Goal: Task Accomplishment & Management: Use online tool/utility

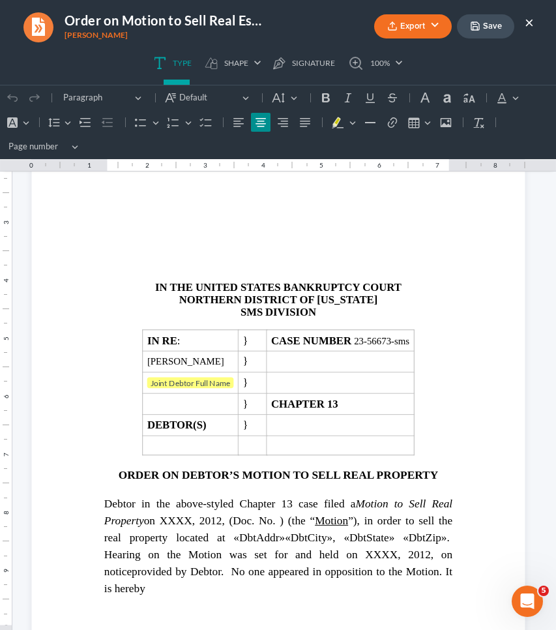
scroll to position [241, 0]
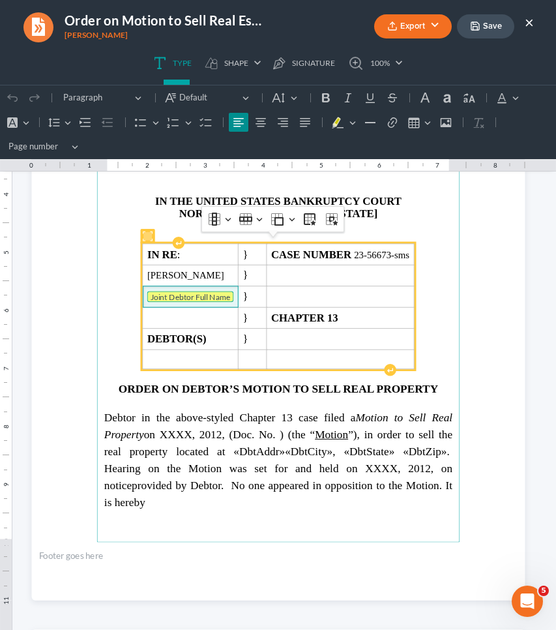
click at [182, 292] on tag "Joint Debtor Full Name" at bounding box center [190, 297] width 87 height 11
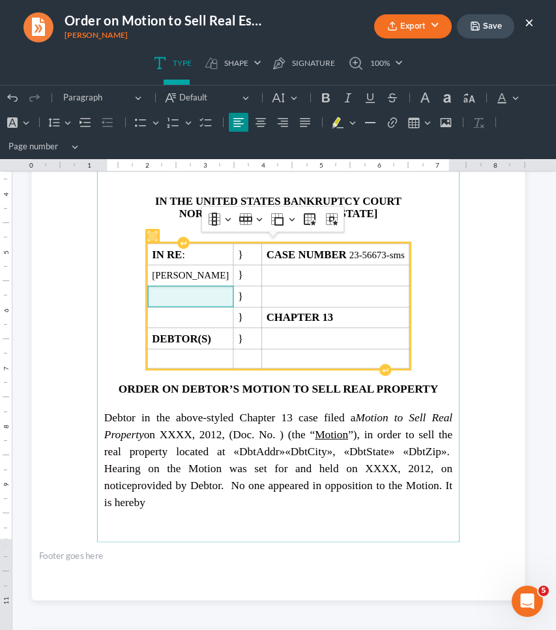
click at [503, 240] on section "IN THE UNITED STATES BANKRUPTCY COURT NORTHERN DISTRICT OF GEORGIA SMS DIVISION…" at bounding box center [278, 281] width 494 height 639
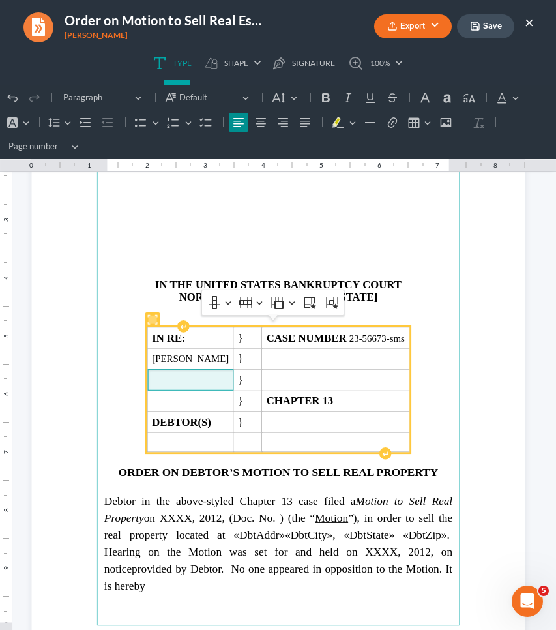
scroll to position [124, 0]
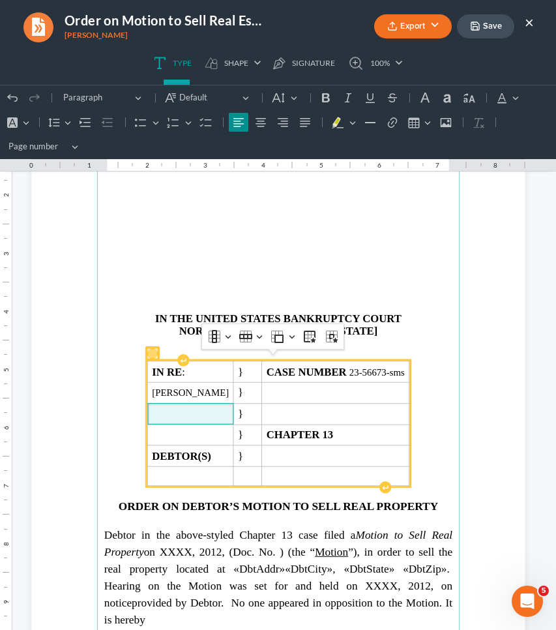
click at [264, 239] on p "Rich Text Editor, page-0-main" at bounding box center [278, 240] width 348 height 11
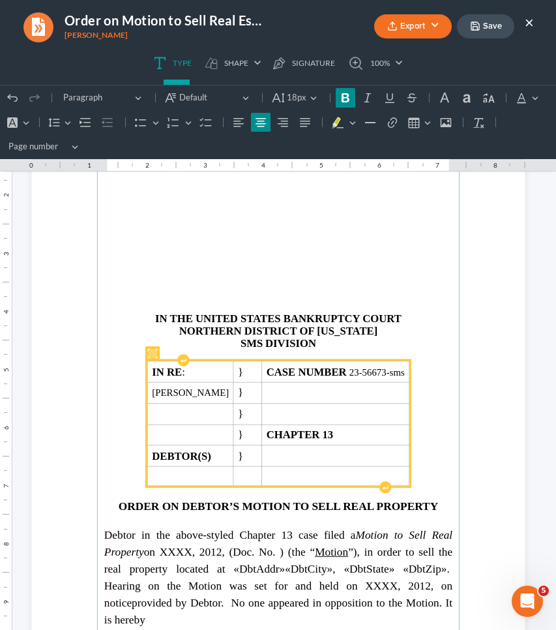
click at [257, 339] on strong "SMS" at bounding box center [251, 343] width 22 height 12
click at [232, 340] on strong "SMSATLANTA" at bounding box center [252, 343] width 74 height 12
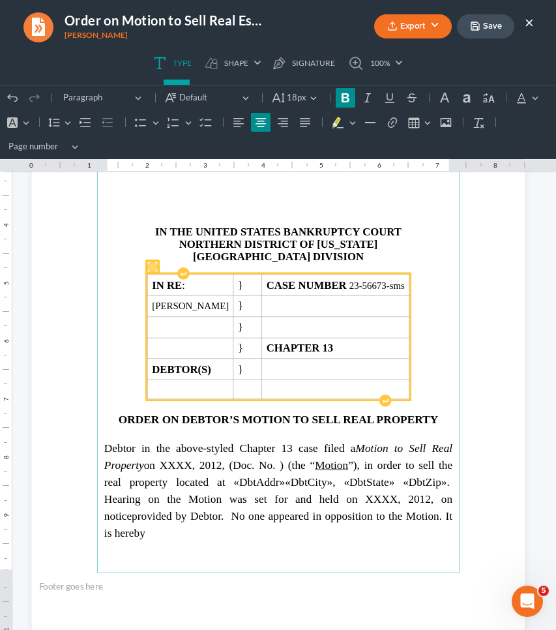
scroll to position [269, 0]
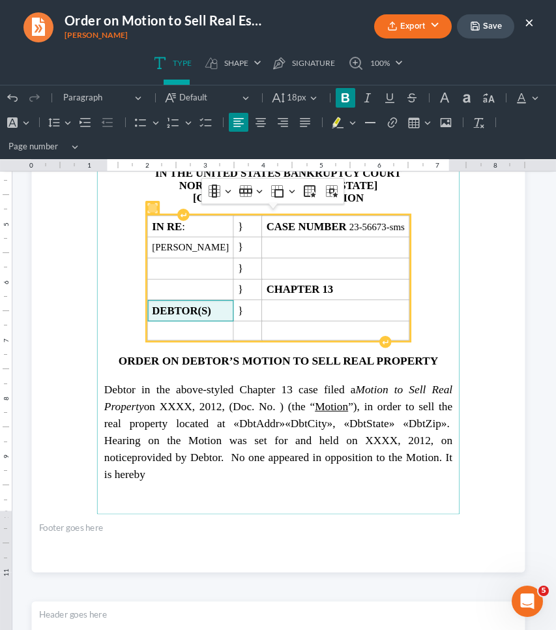
click at [211, 305] on strong "DEBTOR(S)" at bounding box center [181, 311] width 59 height 12
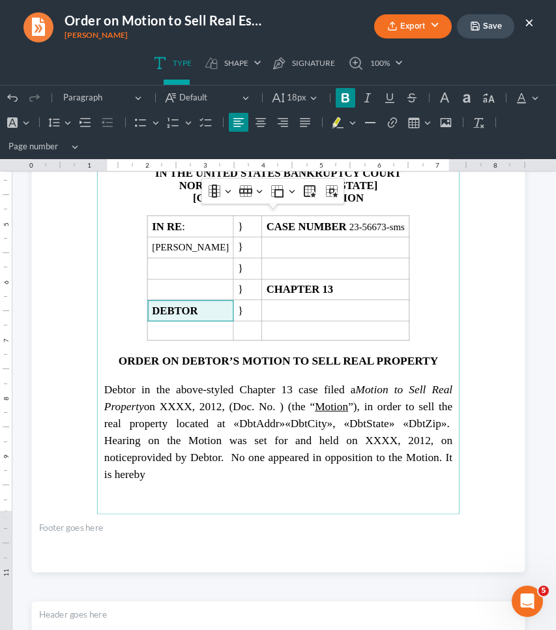
click at [185, 401] on span "Debtor in the above-styled Chapter 13 case filed a Motion to Sell Real Property…" at bounding box center [278, 423] width 348 height 80
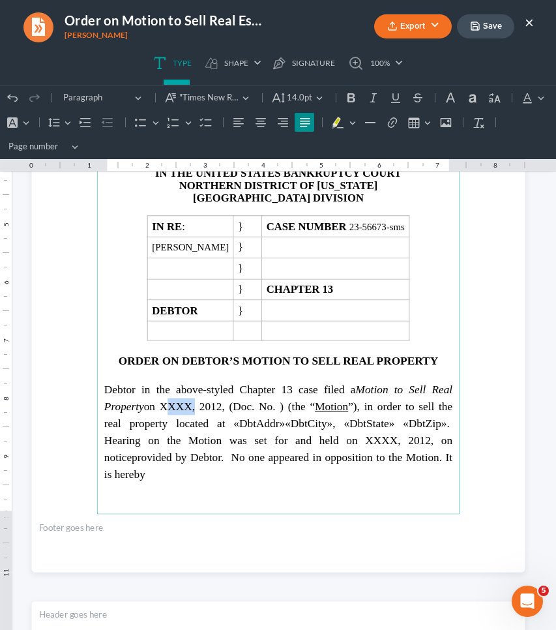
click at [185, 401] on span "Debtor in the above-styled Chapter 13 case filed a Motion to Sell Real Property…" at bounding box center [278, 423] width 348 height 80
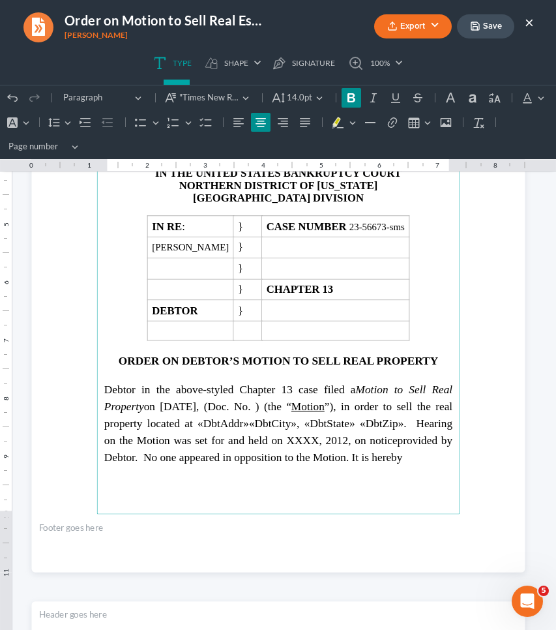
click at [209, 400] on span "Debtor in the above-styled Chapter 13 case filed a Motion to Sell Real Property…" at bounding box center [278, 414] width 348 height 63
click at [264, 400] on span "Debtor in the above-styled Chapter 13 case filed a Motion to Sell Real Property…" at bounding box center [278, 414] width 348 height 63
click at [222, 417] on span "Debtor in the above-styled Chapter 13 case filed a Motion to Sell Real Property…" at bounding box center [278, 414] width 348 height 63
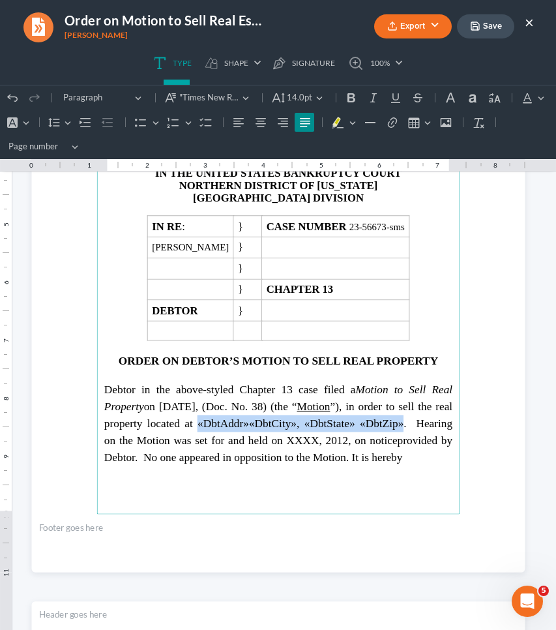
drag, startPoint x: 222, startPoint y: 416, endPoint x: 433, endPoint y: 415, distance: 210.6
click at [433, 415] on span "Debtor in the above-styled Chapter 13 case filed a Motion to Sell Real Property…" at bounding box center [278, 414] width 348 height 63
drag, startPoint x: 190, startPoint y: 419, endPoint x: 397, endPoint y: 419, distance: 206.1
click at [397, 419] on span "Debtor in the above-styled Chapter 13 case filed a Motion to Sell Real Property…" at bounding box center [278, 414] width 348 height 63
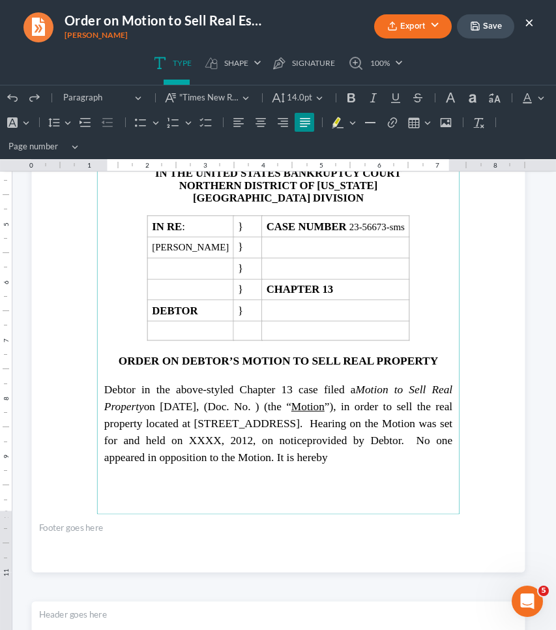
click at [359, 430] on span "Debtor in the above-styled Chapter 13 case filed a Motion to Sell Real Property…" at bounding box center [278, 414] width 348 height 63
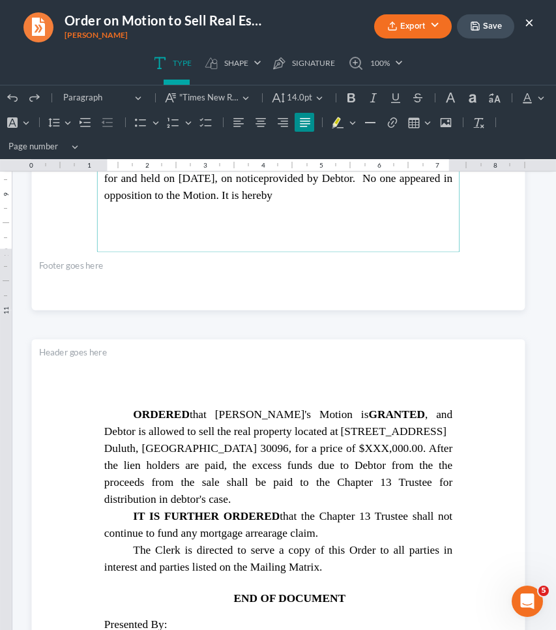
scroll to position [544, 0]
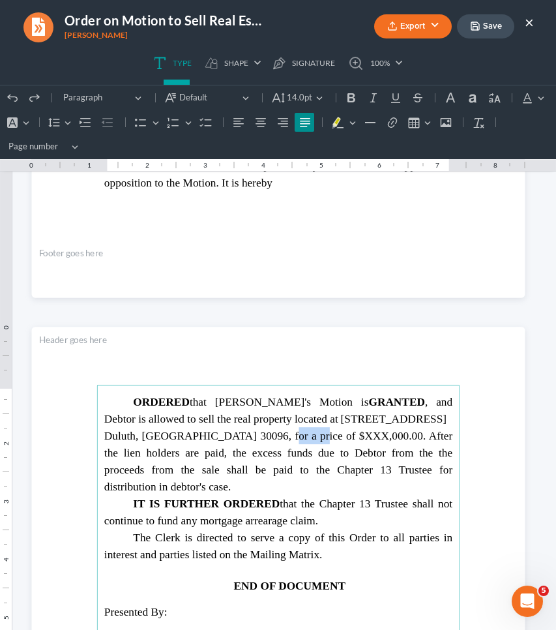
drag, startPoint x: 263, startPoint y: 434, endPoint x: 307, endPoint y: 434, distance: 43.7
click at [307, 434] on span "Duluth, GA 30096, for a price of $XXX,000.00. After the lien holders are paid, …" at bounding box center [278, 460] width 348 height 63
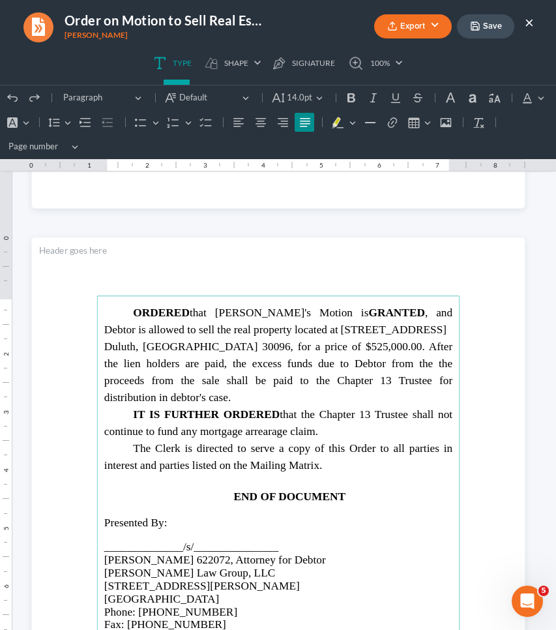
scroll to position [635, 0]
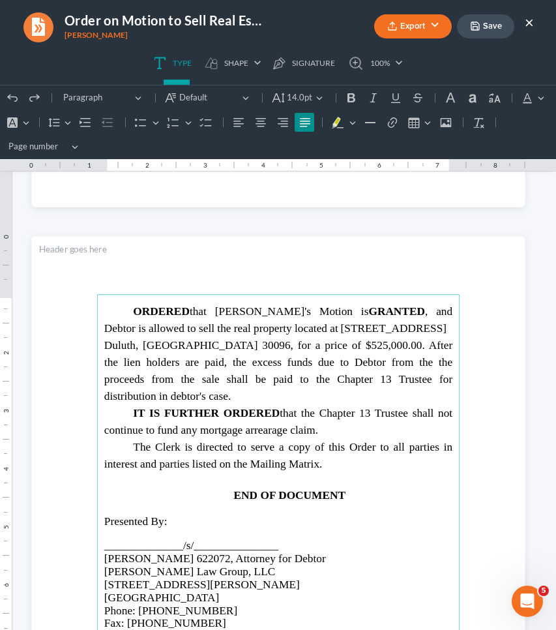
click at [480, 29] on icon "button" at bounding box center [475, 26] width 10 height 10
click at [435, 20] on button "Export" at bounding box center [413, 26] width 78 height 24
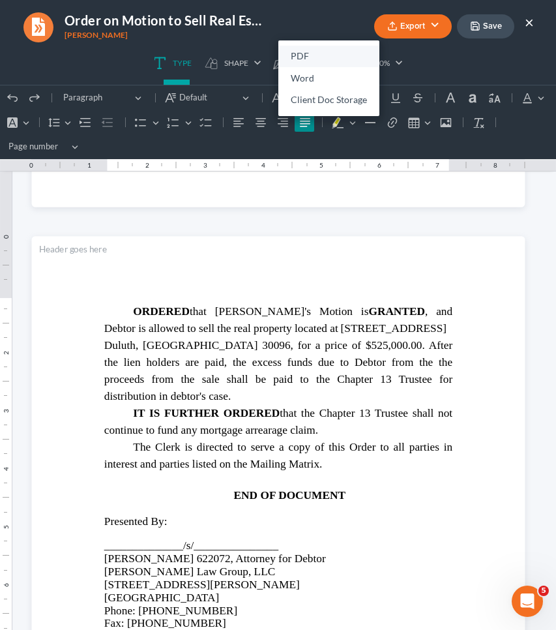
click at [312, 61] on link "PDF" at bounding box center [328, 57] width 101 height 22
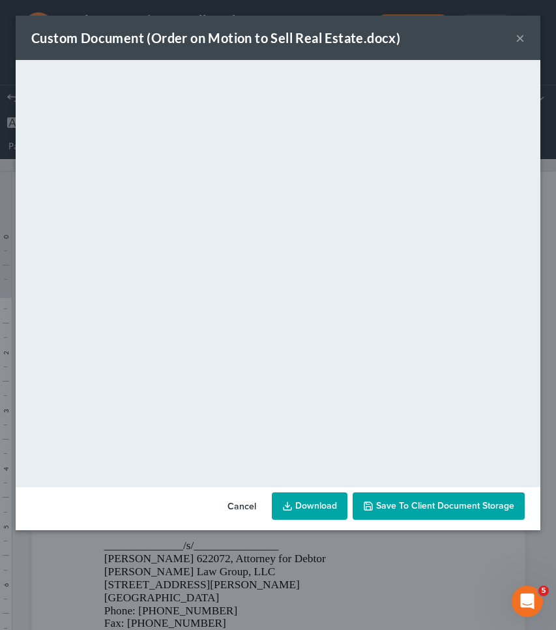
click at [520, 35] on button "×" at bounding box center [520, 38] width 9 height 16
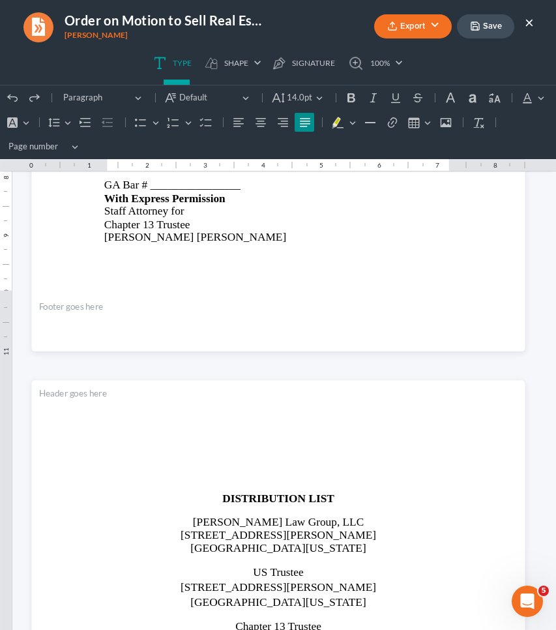
scroll to position [1160, 0]
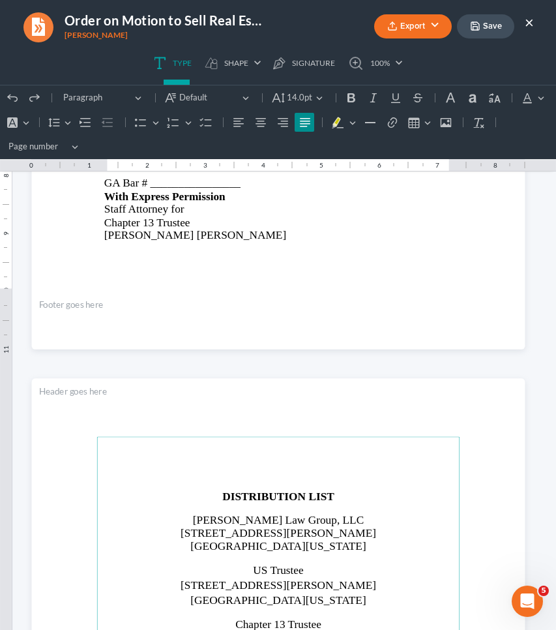
click at [313, 473] on p "Rich Text Editor, page-2-main" at bounding box center [278, 473] width 348 height 11
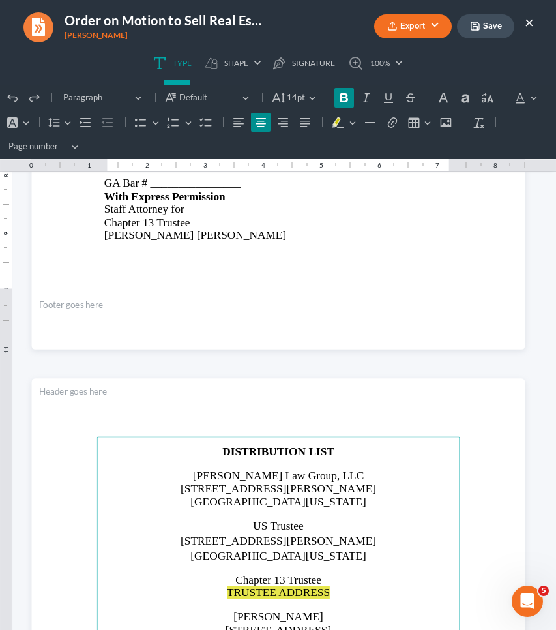
click at [295, 589] on span "TRUSTEE ADDRESS" at bounding box center [277, 592] width 103 height 12
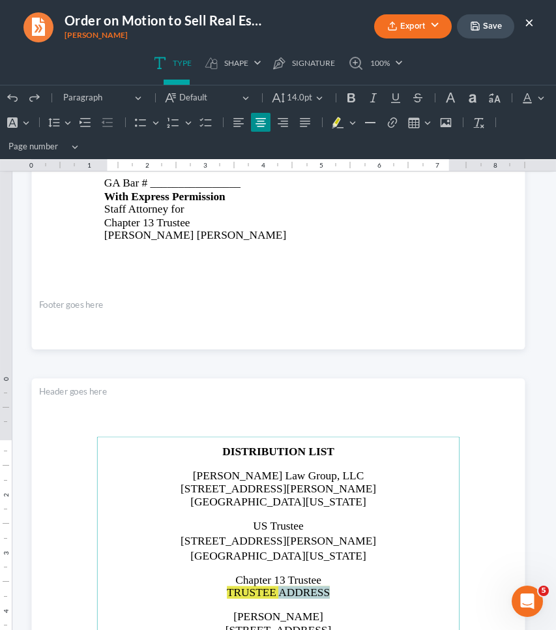
click at [346, 536] on span "[STREET_ADDRESS][PERSON_NAME]" at bounding box center [278, 540] width 196 height 12
click at [287, 590] on span "TRUSTEE ADDRESS" at bounding box center [277, 592] width 103 height 12
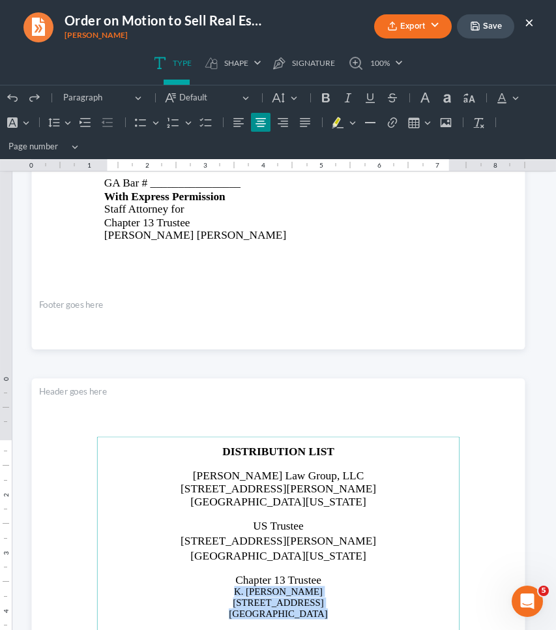
drag, startPoint x: 316, startPoint y: 611, endPoint x: 237, endPoint y: 591, distance: 81.5
click at [292, 98] on button "Default" at bounding box center [285, 98] width 35 height 20
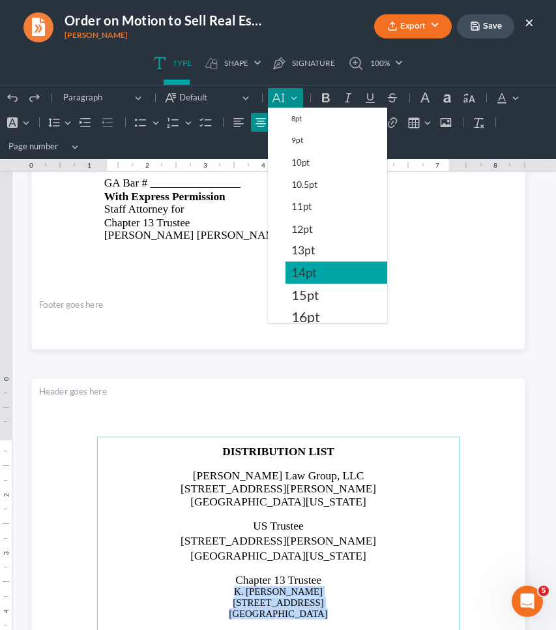
click at [308, 278] on span "14pt" at bounding box center [304, 273] width 25 height 16
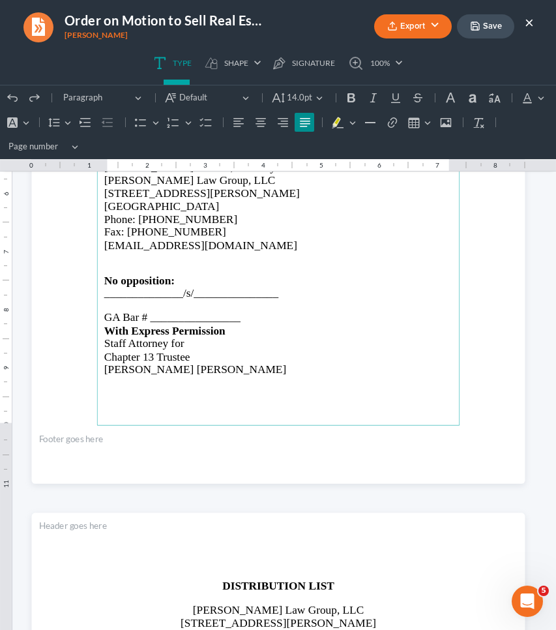
scroll to position [1025, 0]
click at [487, 34] on button "Save" at bounding box center [485, 26] width 57 height 24
click at [434, 27] on button "Export" at bounding box center [413, 26] width 78 height 24
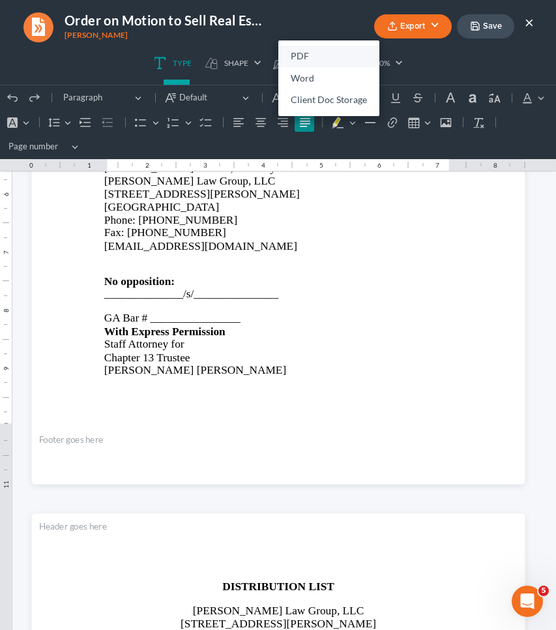
click at [292, 54] on link "PDF" at bounding box center [328, 57] width 101 height 22
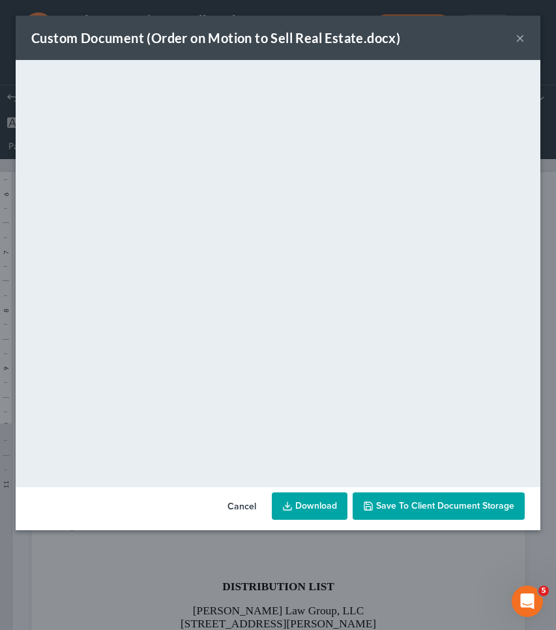
click at [242, 507] on button "Cancel" at bounding box center [242, 507] width 50 height 26
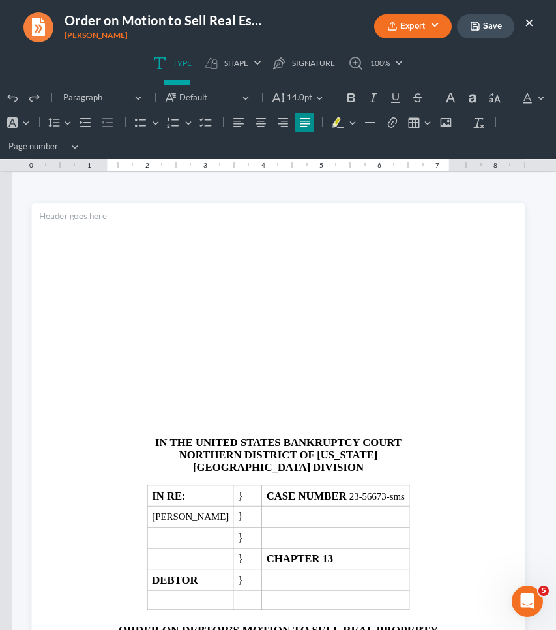
scroll to position [0, 0]
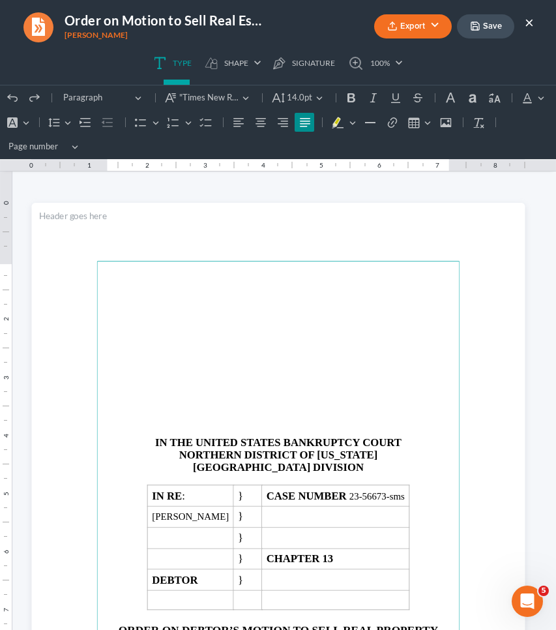
click at [528, 22] on button "×" at bounding box center [529, 22] width 9 height 16
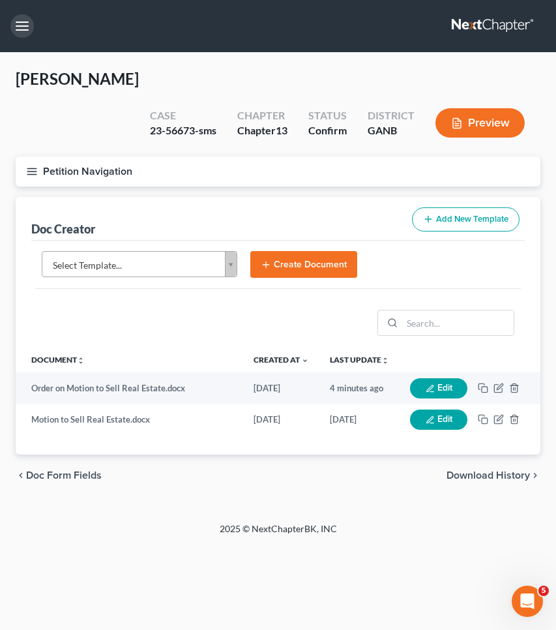
click at [17, 27] on button "button" at bounding box center [21, 25] width 23 height 23
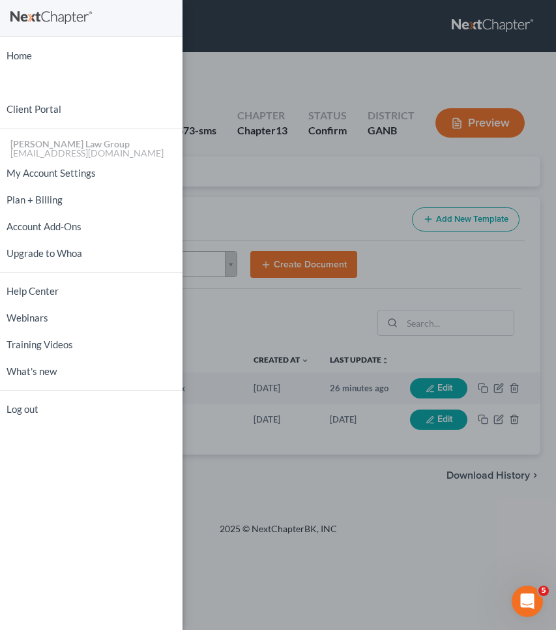
click at [22, 68] on ul "Home New Case Client Portal [PERSON_NAME] Law Group [EMAIL_ADDRESS][DOMAIN_NAME…" at bounding box center [91, 232] width 183 height 380
click at [22, 60] on link "Home" at bounding box center [91, 55] width 183 height 23
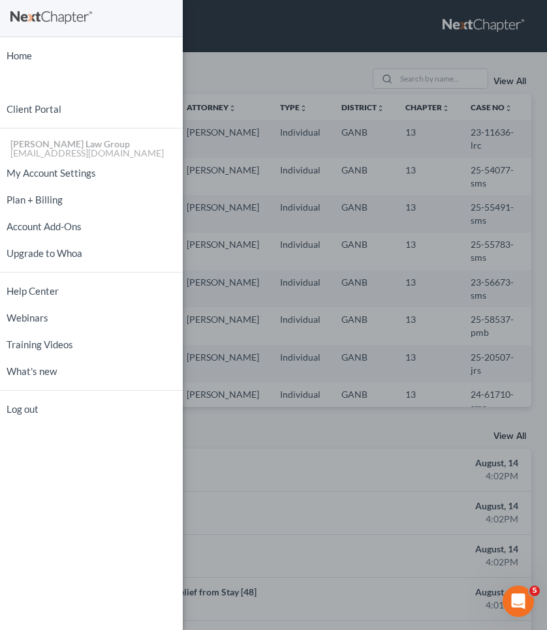
click at [241, 67] on div "Home New Case Client Portal [PERSON_NAME] Law Group [EMAIL_ADDRESS][DOMAIN_NAME…" at bounding box center [273, 315] width 547 height 630
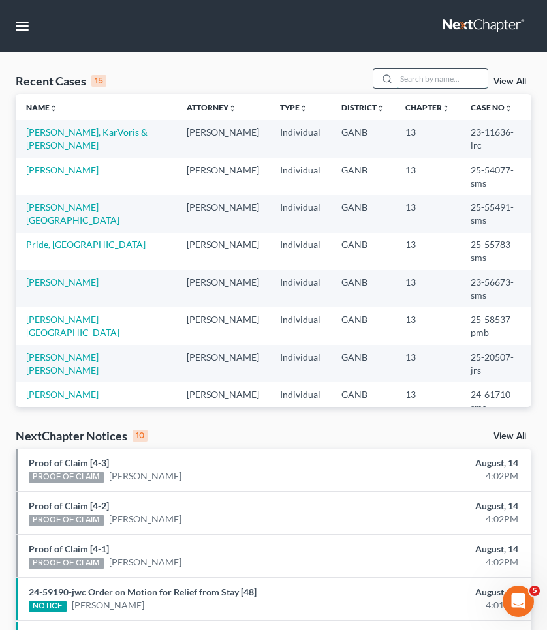
click at [469, 75] on input "search" at bounding box center [441, 78] width 91 height 19
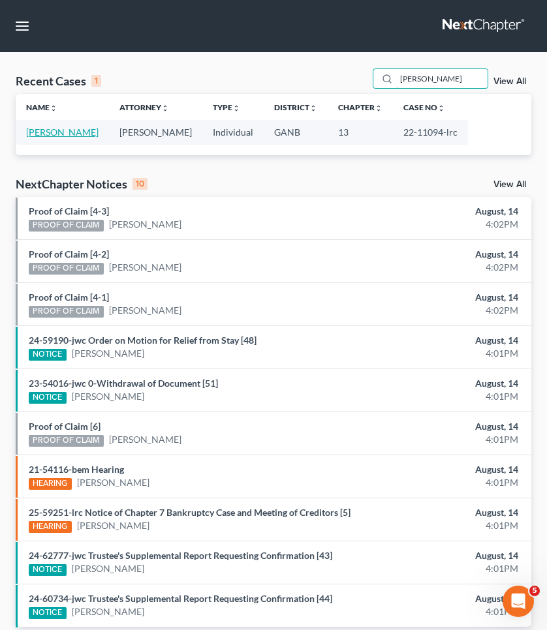
type input "[PERSON_NAME]"
click at [67, 130] on link "[PERSON_NAME]" at bounding box center [62, 132] width 72 height 11
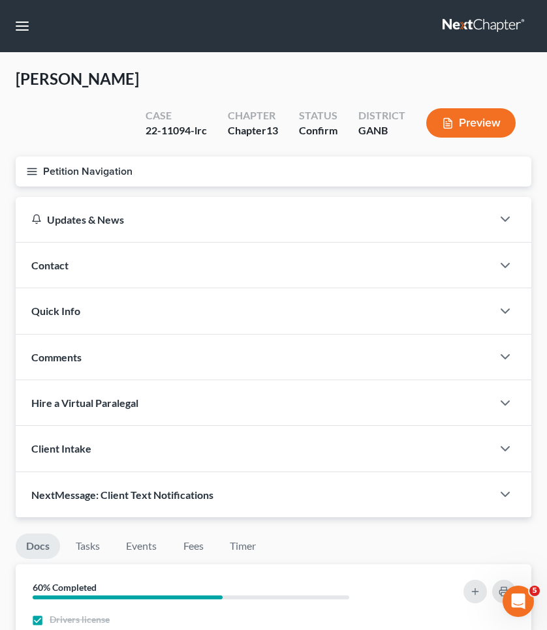
click at [95, 157] on button "Petition Navigation" at bounding box center [273, 172] width 515 height 30
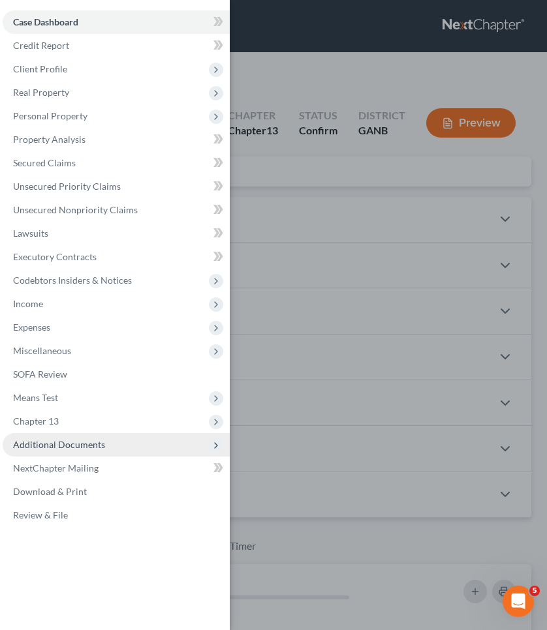
click at [115, 437] on span "Additional Documents" at bounding box center [116, 444] width 227 height 23
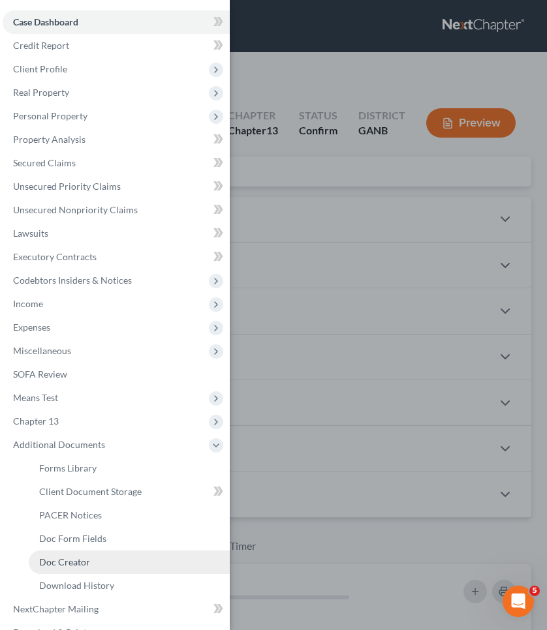
click at [89, 560] on link "Doc Creator" at bounding box center [129, 561] width 201 height 23
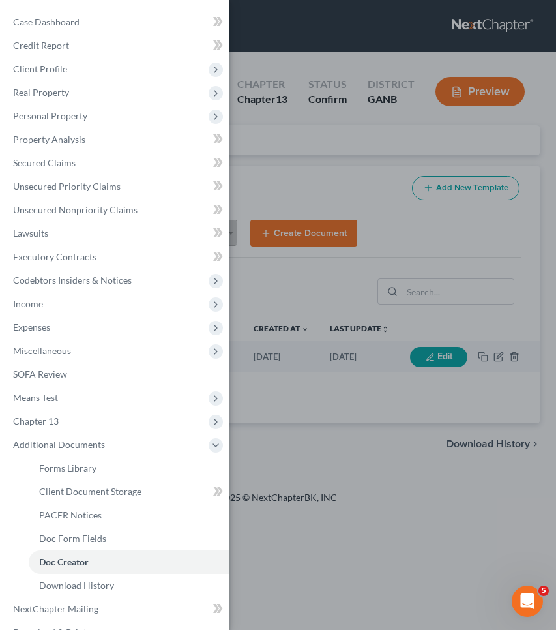
click at [369, 136] on div "Case Dashboard Payments Invoices Payments Payments Credit Report Client Profile" at bounding box center [278, 315] width 556 height 630
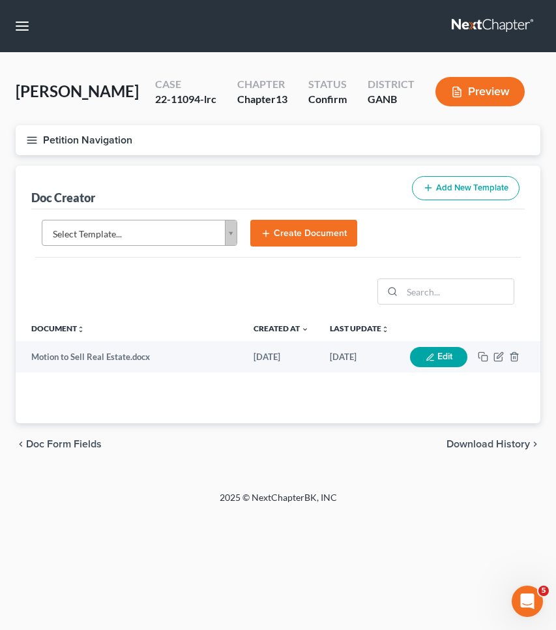
click at [192, 233] on body "Home New Case Client Portal Saedi Law Group mmays@saedilawgroup.com My Account …" at bounding box center [278, 315] width 556 height 630
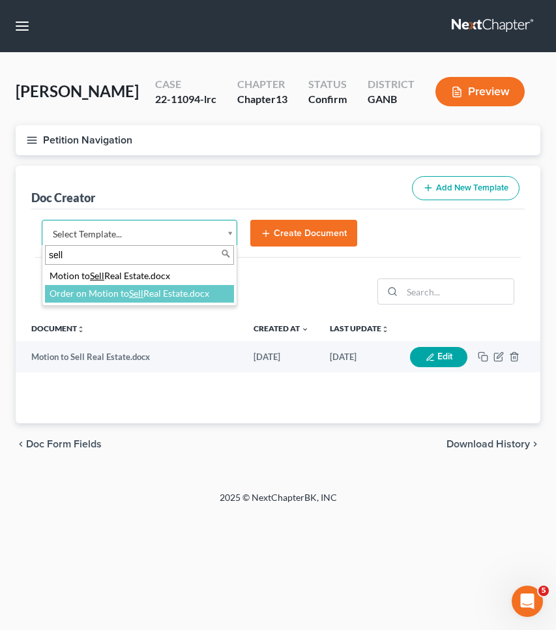
type input "sell"
select select "111927"
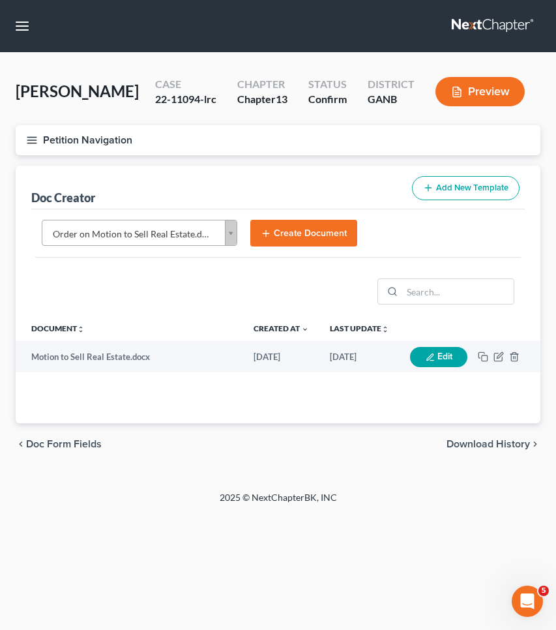
click at [288, 232] on button "Create Document" at bounding box center [303, 233] width 107 height 27
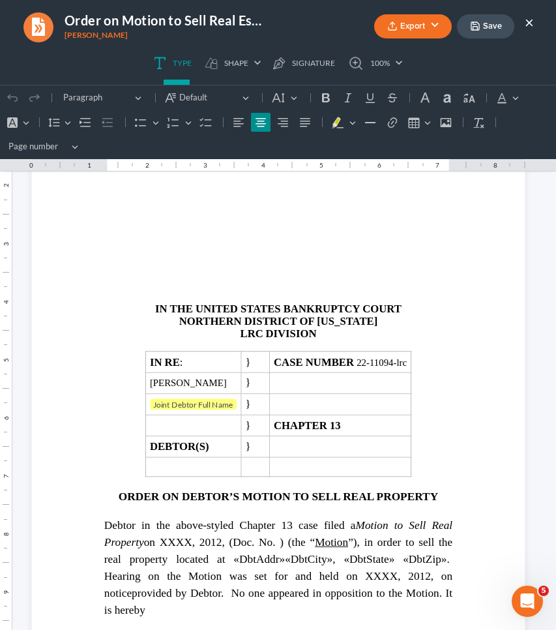
scroll to position [149, 0]
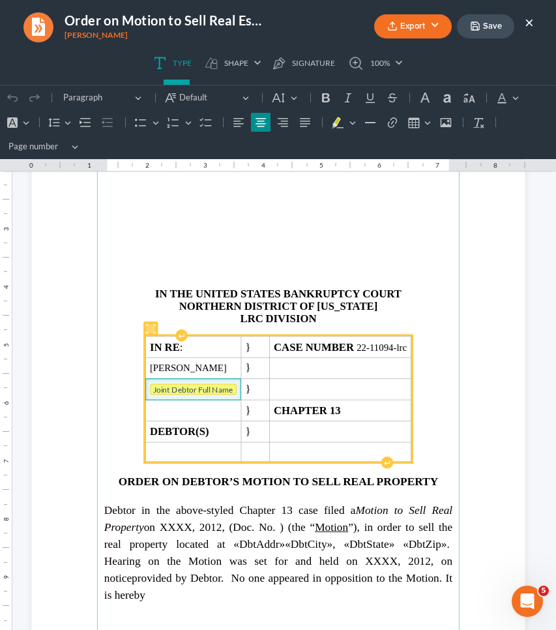
click at [172, 387] on tag "Joint Debtor Full Name" at bounding box center [192, 389] width 87 height 11
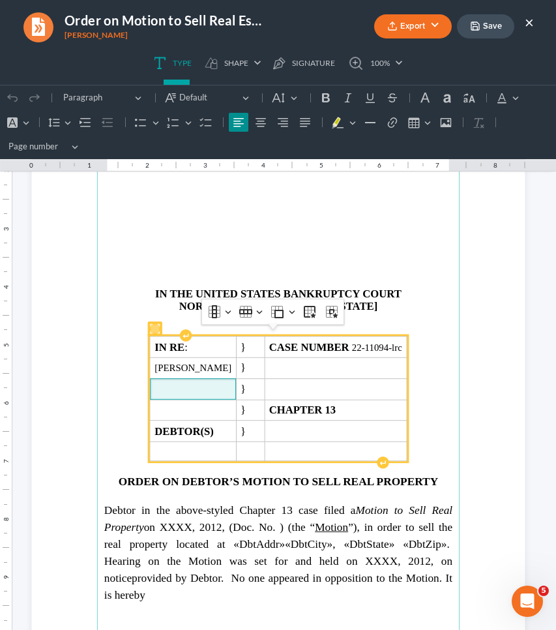
click at [372, 230] on p "Rich Text Editor, page-0-main" at bounding box center [278, 226] width 348 height 11
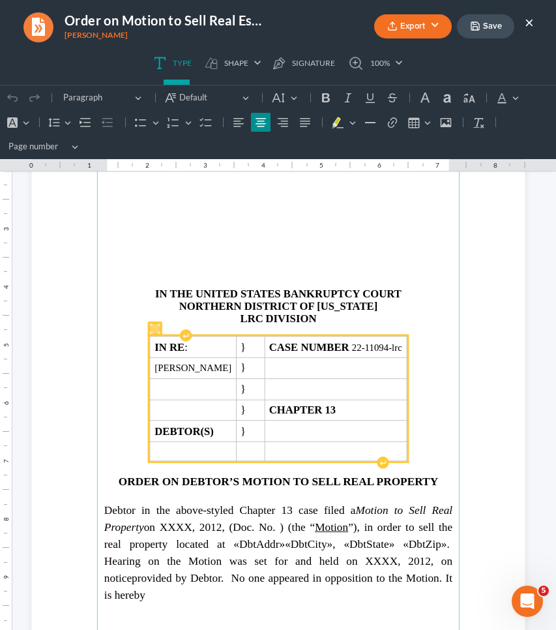
click at [265, 314] on strong "DIVISION" at bounding box center [290, 318] width 51 height 12
click at [239, 312] on p "LRC NEWNAN DIVISION" at bounding box center [278, 318] width 348 height 12
drag, startPoint x: 239, startPoint y: 307, endPoint x: 241, endPoint y: 315, distance: 8.9
click at [241, 315] on p "NEWNAN DIVISION" at bounding box center [278, 318] width 348 height 12
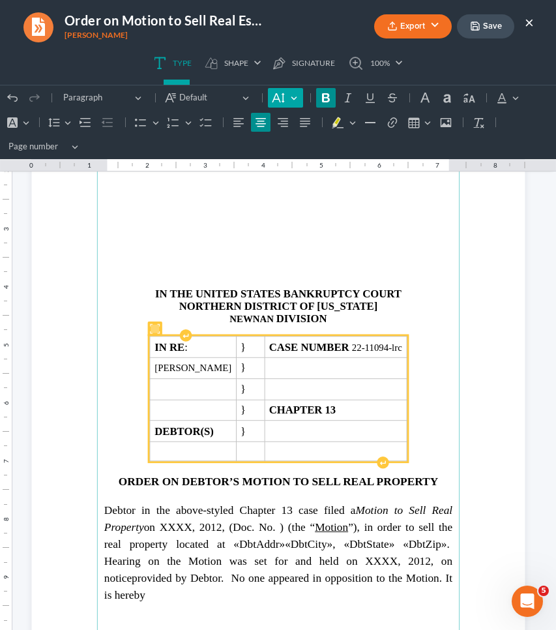
click at [275, 98] on icon "Editor toolbar" at bounding box center [278, 97] width 13 height 13
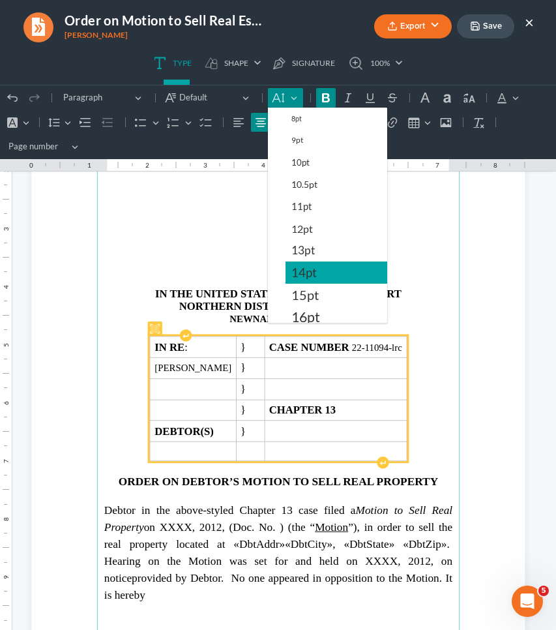
click at [314, 271] on span "14pt" at bounding box center [304, 273] width 25 height 16
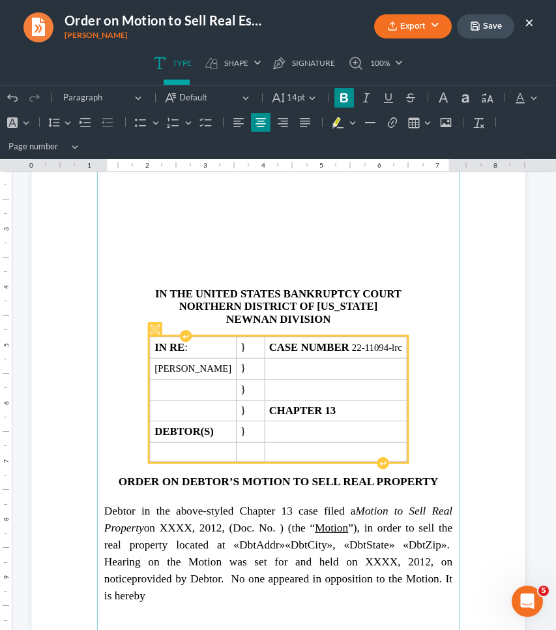
scroll to position [154, 0]
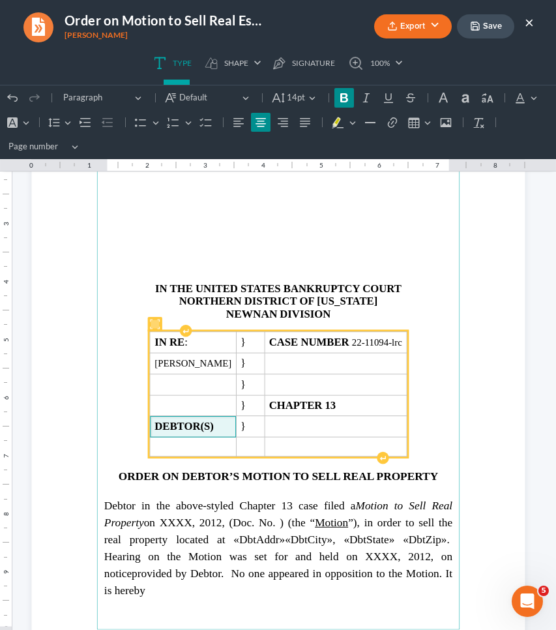
click at [214, 421] on strong "DEBTOR(S)" at bounding box center [184, 426] width 59 height 12
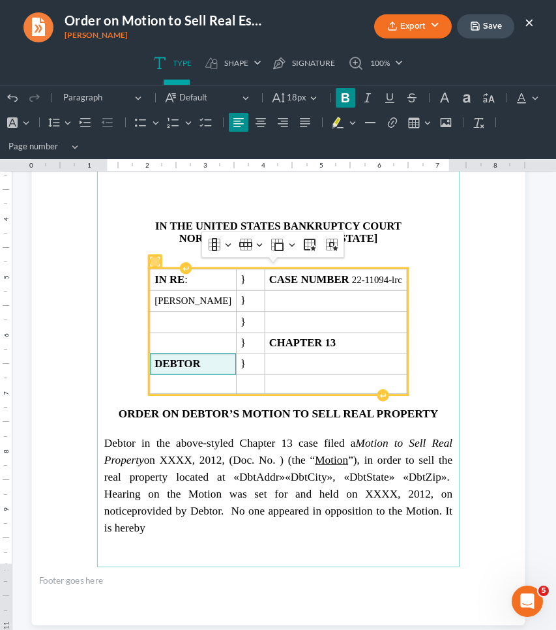
scroll to position [218, 0]
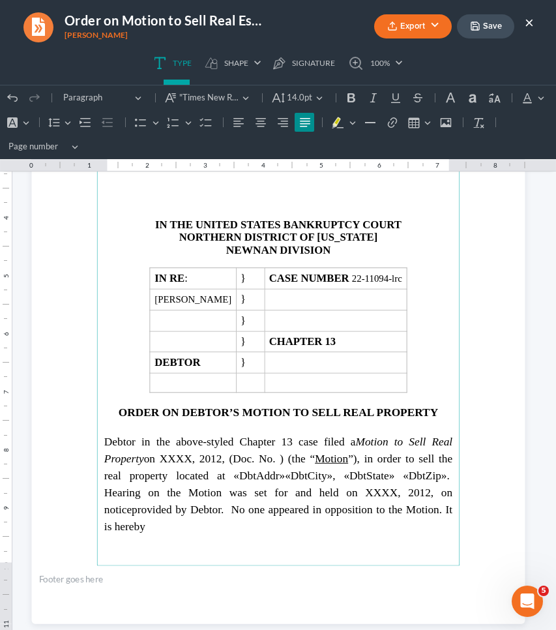
click at [177, 455] on span "Debtor in the above-styled Chapter 13 case filed a Motion to Sell Real Property…" at bounding box center [278, 475] width 348 height 80
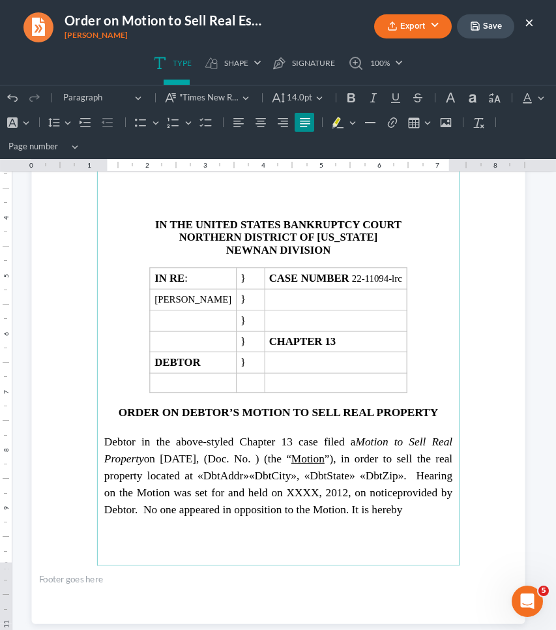
click at [219, 454] on span "Debtor in the above-styled Chapter 13 case filed a Motion to Sell Real Property…" at bounding box center [278, 466] width 348 height 63
click at [275, 452] on span "Debtor in the above-styled Chapter 13 case filed a Motion to Sell Real Property…" at bounding box center [278, 466] width 348 height 63
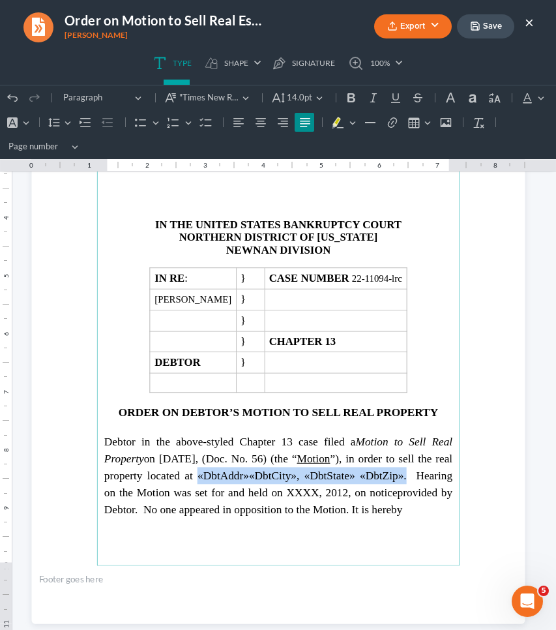
drag, startPoint x: 225, startPoint y: 467, endPoint x: 436, endPoint y: 468, distance: 211.3
click at [436, 468] on span "Debtor in the above-styled Chapter 13 case filed a Motion to Sell Real Property…" at bounding box center [278, 466] width 348 height 63
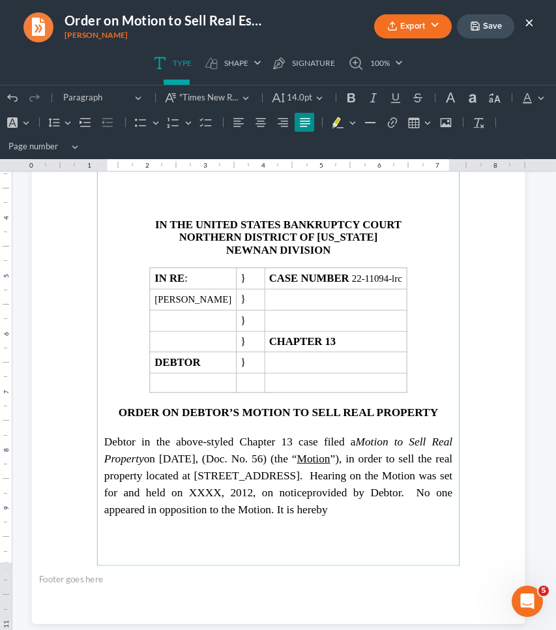
click at [307, 467] on span "Debtor in the above-styled Chapter 13 case filed a Motion to Sell Real Property…" at bounding box center [278, 466] width 348 height 63
click at [105, 503] on span "provided by Debtor. No one appeared in opposition to the Motion. It is hereby" at bounding box center [278, 500] width 348 height 29
click at [373, 481] on span "Debtor in the above-styled Chapter 13 case filed a Motion to Sell Real Property…" at bounding box center [278, 466] width 348 height 63
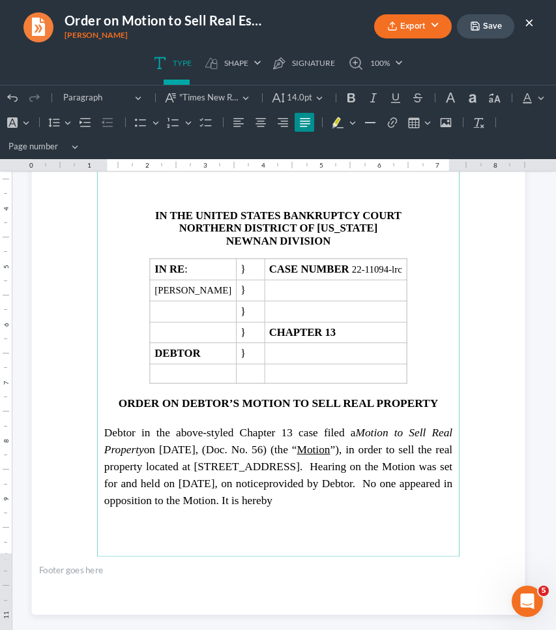
scroll to position [229, 0]
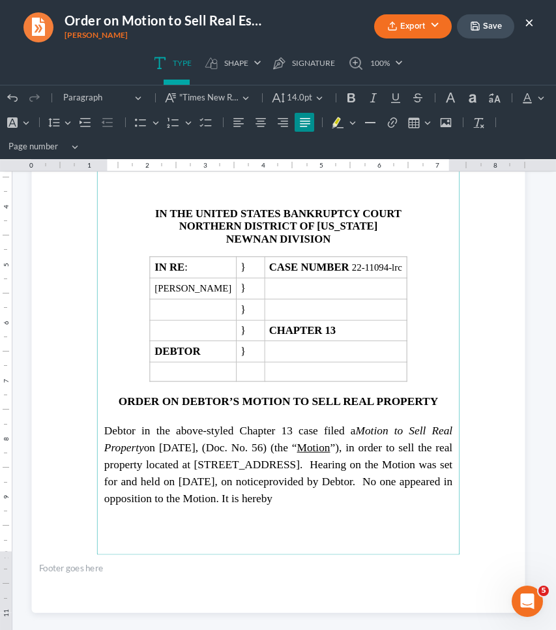
click at [126, 487] on span "Debtor in the above-styled Chapter 13 case filed a Motion to Sell Real Property…" at bounding box center [278, 455] width 348 height 63
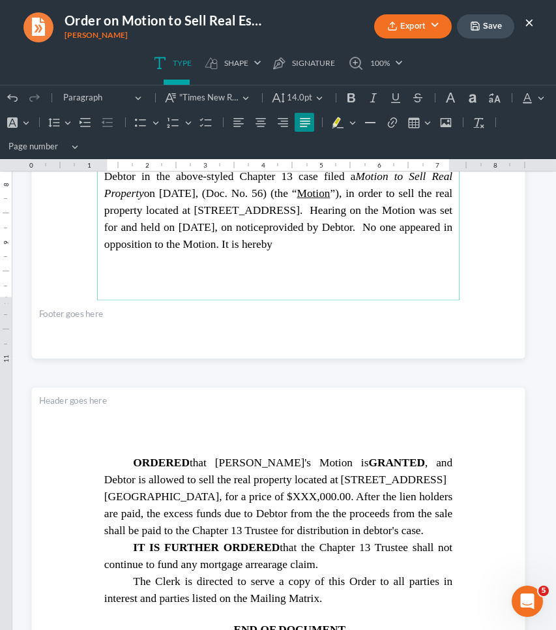
scroll to position [496, 0]
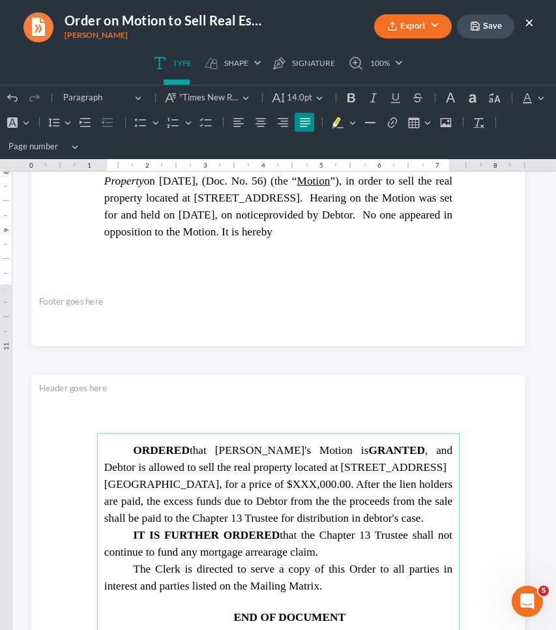
click at [322, 485] on span "Warm Springs, GA 31830, for a price of $XXX,000.00. After the lien holders are …" at bounding box center [278, 500] width 348 height 46
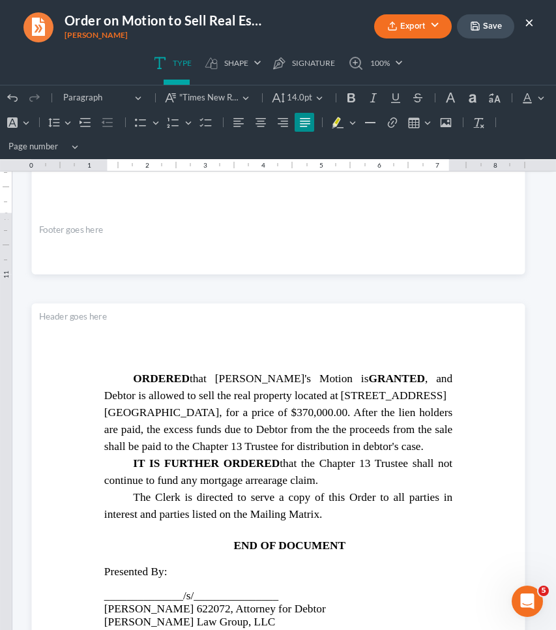
scroll to position [585, 0]
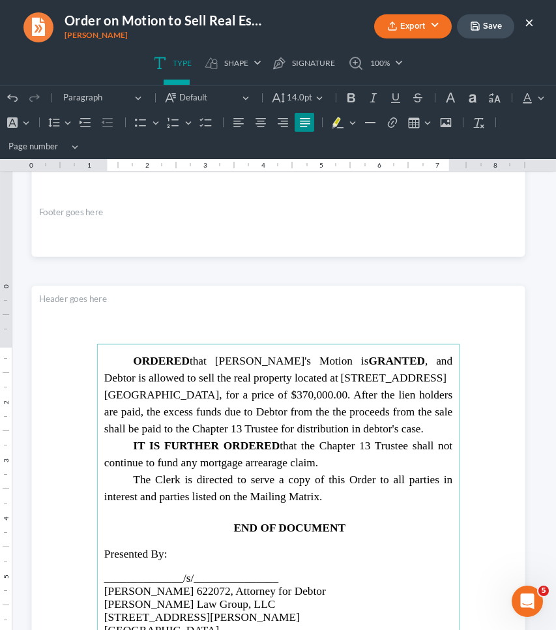
click at [330, 459] on p "IT IS FURTHER ORDERED that the Chapter 13 Trustee shall not continue to fund an…" at bounding box center [278, 454] width 348 height 34
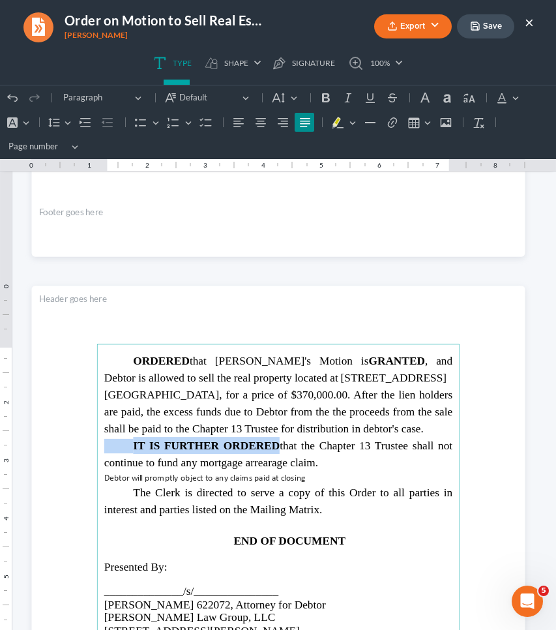
drag, startPoint x: 272, startPoint y: 442, endPoint x: 105, endPoint y: 443, distance: 167.0
click at [105, 443] on p "IT IS FURTHER ORDERED that the Chapter 13 Trustee shall not continue to fund an…" at bounding box center [278, 454] width 348 height 34
copy p "IT IS FURTHER ORDERED"
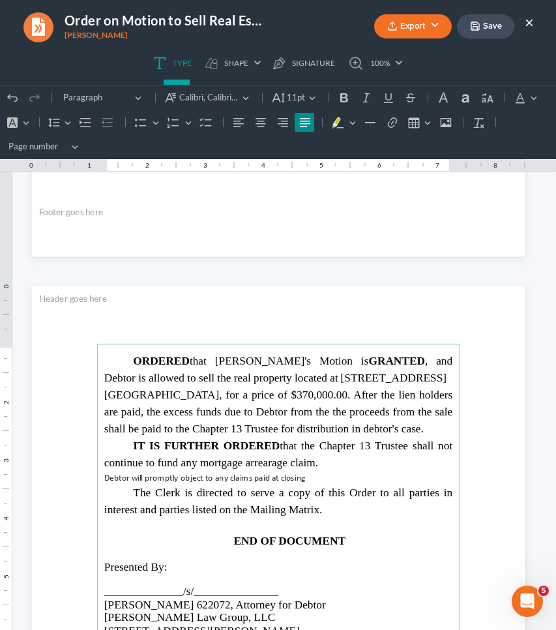
click at [97, 476] on main "ORDERED that Debtor's Motion is GRANTED , and Debtor is allowed to sell the rea…" at bounding box center [278, 605] width 363 height 523
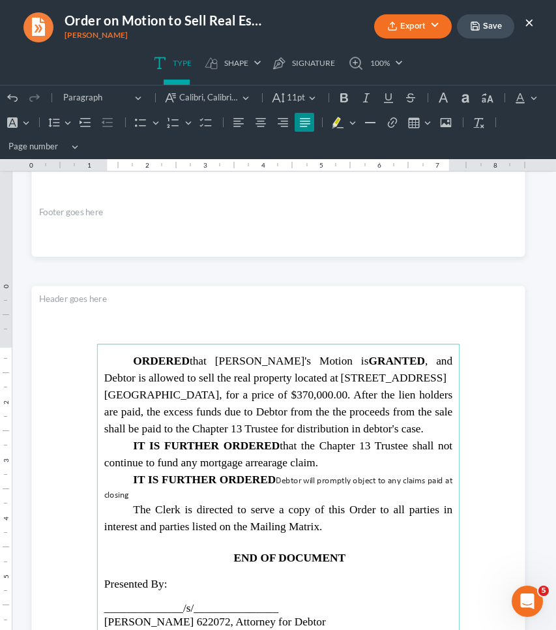
drag, startPoint x: 275, startPoint y: 475, endPoint x: 280, endPoint y: 486, distance: 12.0
click at [280, 486] on p "IT IS FURTHER ORDERED Debtor will promptly object to any claims paid at closing" at bounding box center [278, 486] width 348 height 30
click at [123, 99] on span "Paragraph" at bounding box center [97, 97] width 68 height 13
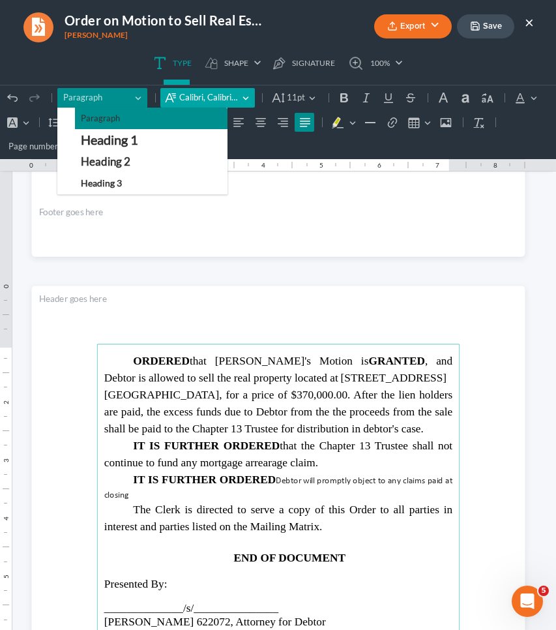
click at [192, 97] on span "Calibri, Calibri_EmbeddedFont, Calibri_MSFontService, sans-serif" at bounding box center [208, 97] width 59 height 13
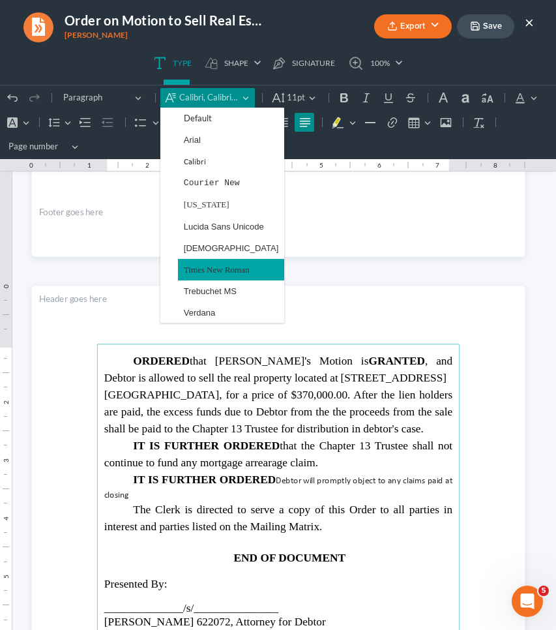
click at [214, 275] on span "Times New Roman" at bounding box center [217, 269] width 66 height 15
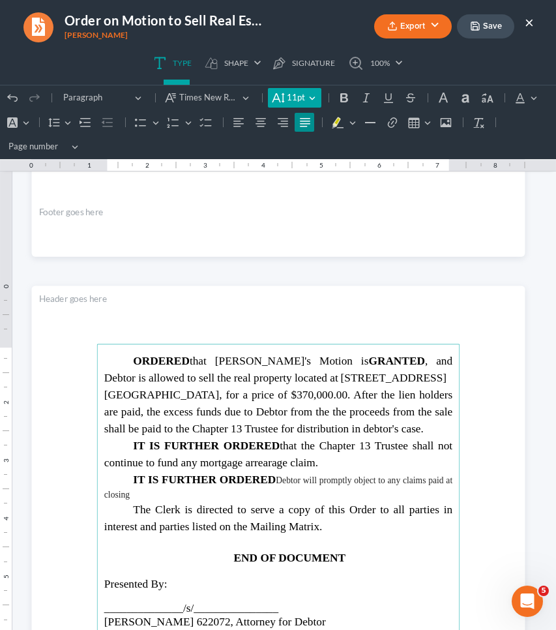
click at [290, 97] on span "11pt" at bounding box center [296, 97] width 18 height 13
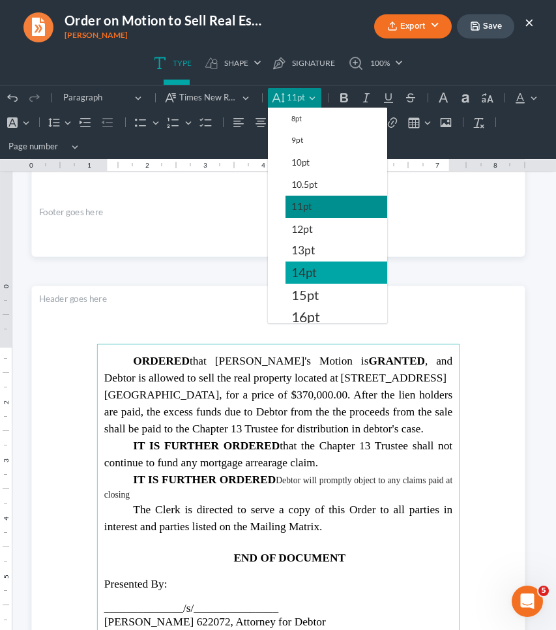
click at [313, 271] on span "14pt" at bounding box center [304, 273] width 25 height 16
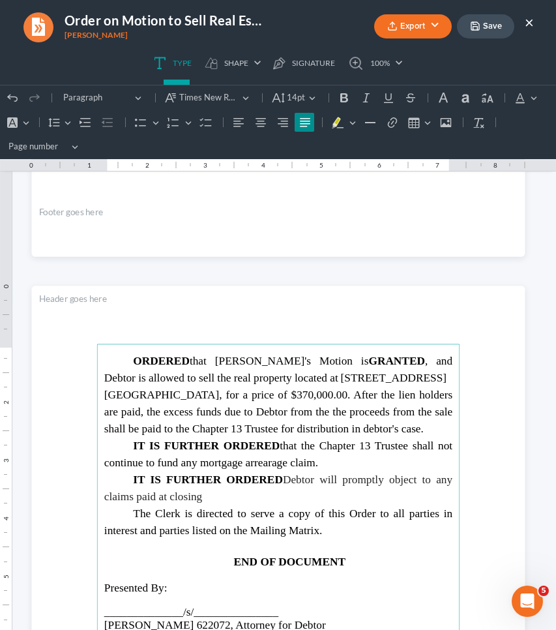
click at [485, 508] on section "ORDERED that Debtor's Motion is GRANTED , and Debtor is allowed to sell the rea…" at bounding box center [278, 605] width 494 height 639
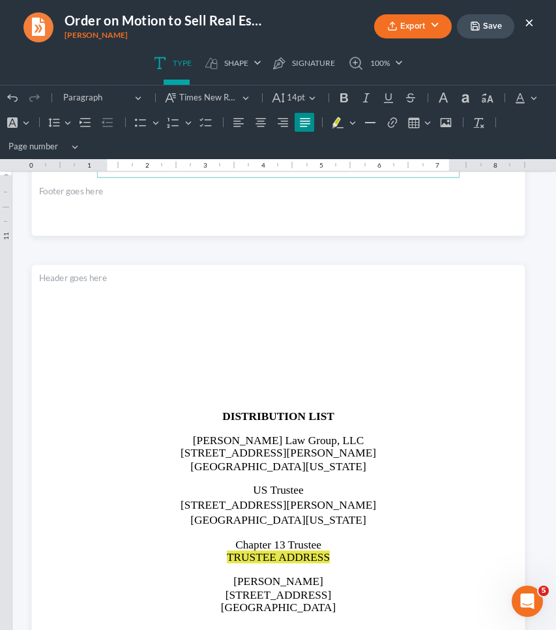
scroll to position [1335, 0]
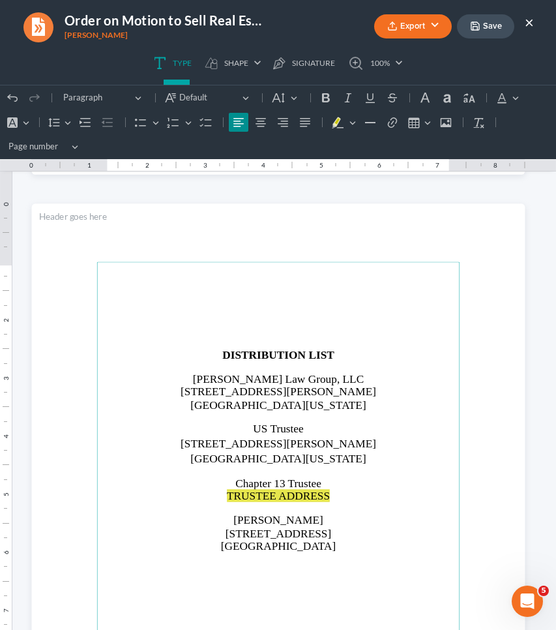
click at [346, 439] on span "[STREET_ADDRESS][PERSON_NAME]" at bounding box center [278, 443] width 196 height 12
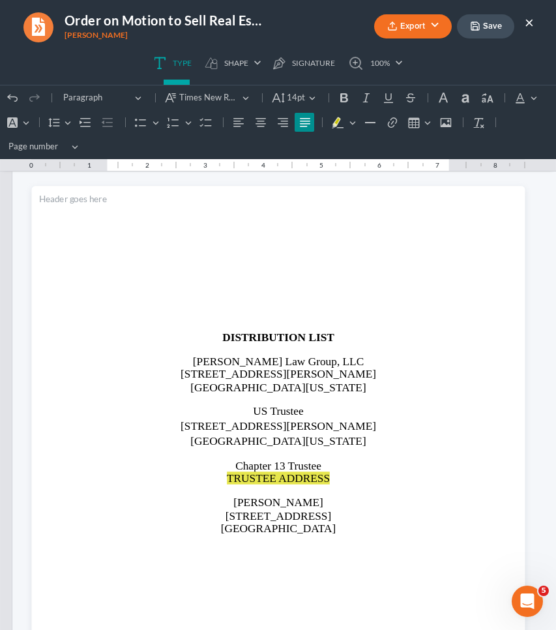
scroll to position [1384, 0]
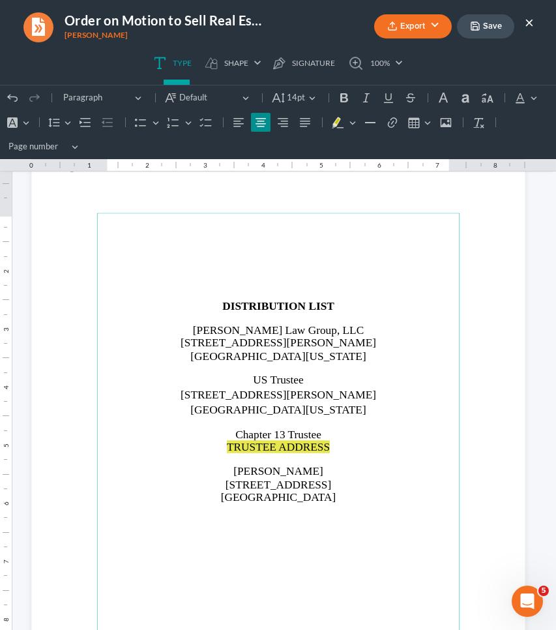
click at [293, 443] on span "TRUSTEE ADDRESS" at bounding box center [277, 446] width 103 height 12
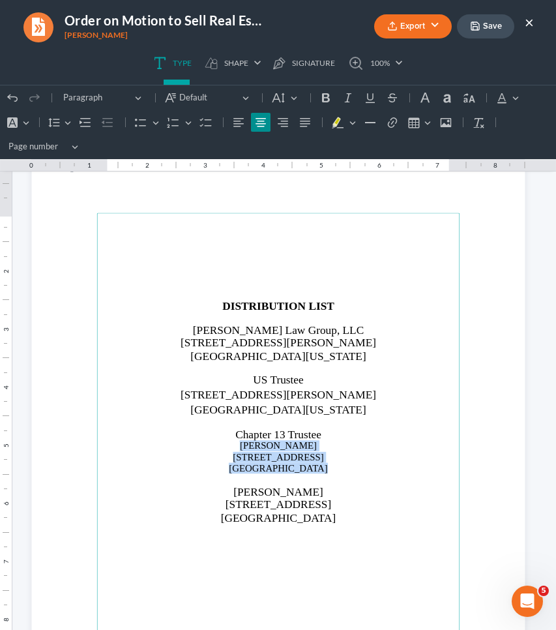
drag, startPoint x: 313, startPoint y: 466, endPoint x: 247, endPoint y: 440, distance: 71.5
click at [247, 440] on main "DISTRIBUTION LIST Saedi Law Group, LLC 3411 Pierce Drive Atlanta, Georgia 30341…" at bounding box center [278, 474] width 363 height 523
click at [292, 93] on button "Default" at bounding box center [285, 98] width 35 height 20
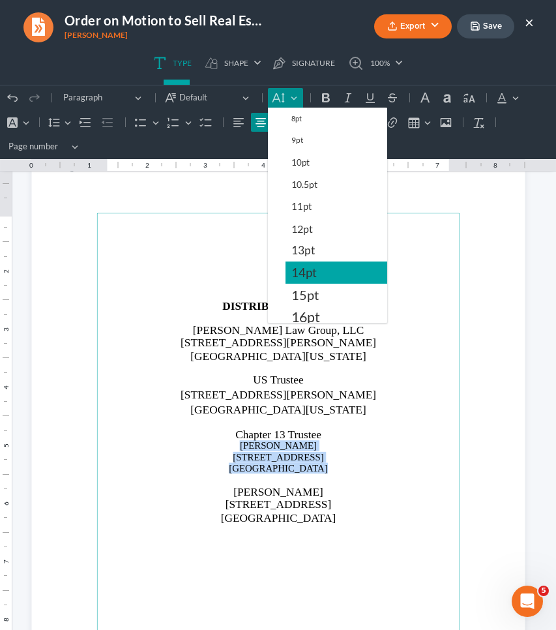
click at [312, 277] on span "14pt" at bounding box center [304, 273] width 25 height 16
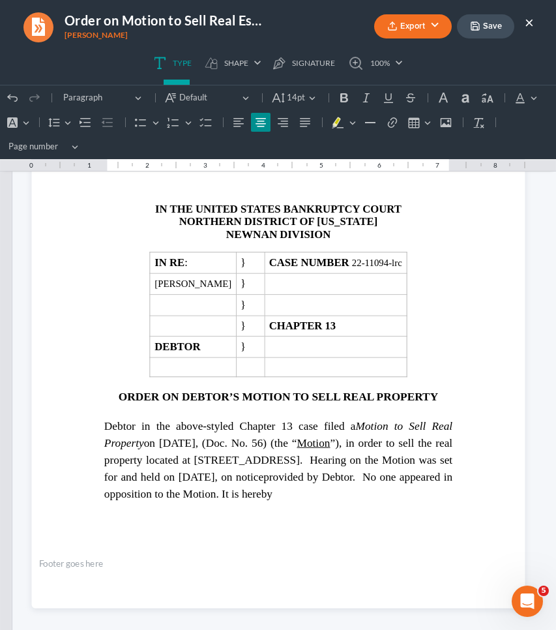
scroll to position [194, 0]
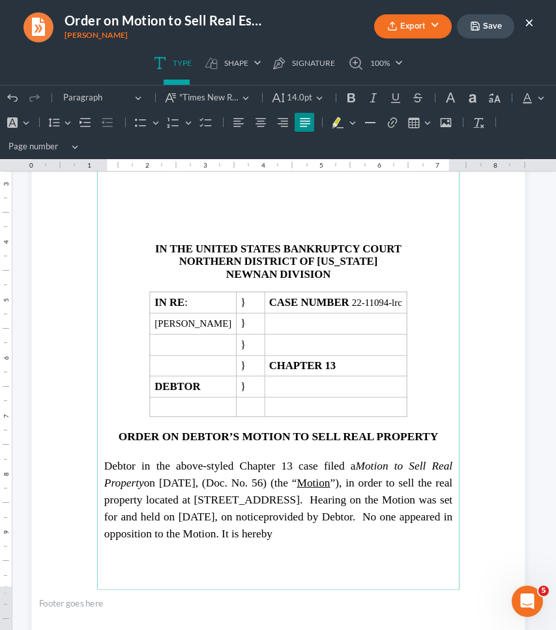
click at [167, 430] on strong "ORDER ON DEBTOR’S MOTION TO SELL REAL PROPERTY" at bounding box center [278, 436] width 320 height 12
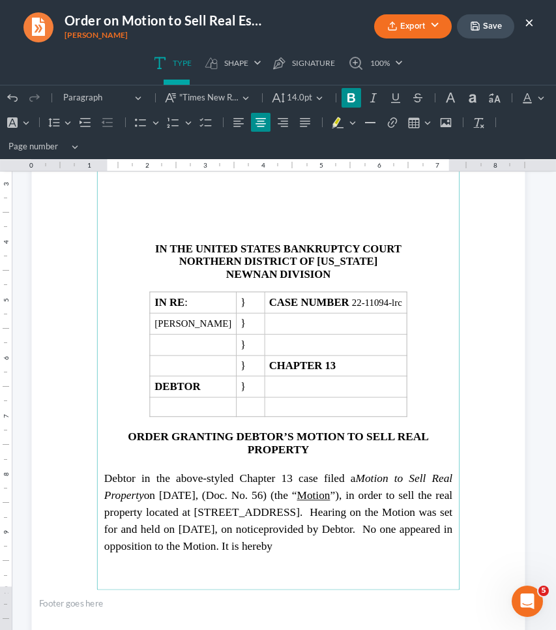
click at [292, 432] on strong "ORDER GRANTING DEBTOR’S MOTION TO SELL REAL PROPERTY" at bounding box center [278, 442] width 301 height 25
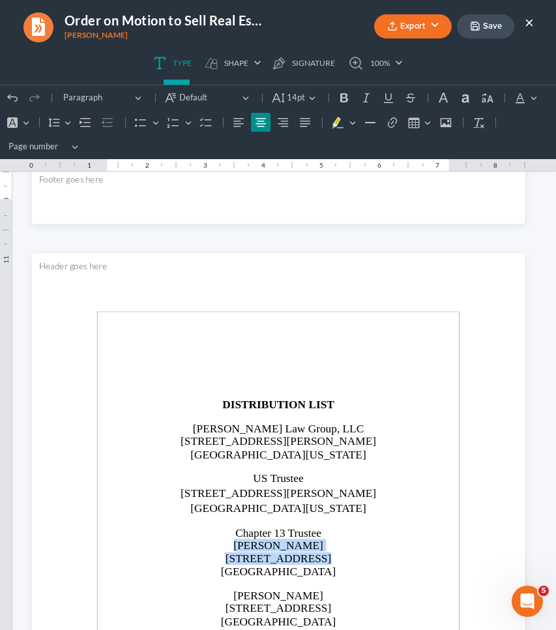
scroll to position [1296, 0]
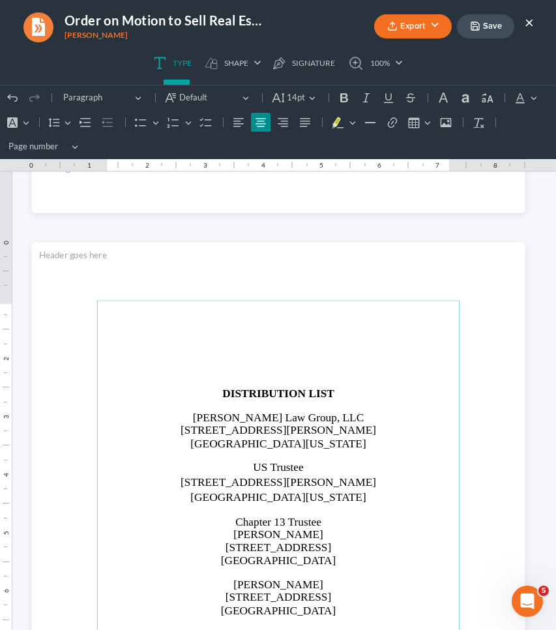
click at [205, 378] on p "Rich Text Editor, page-2-main" at bounding box center [278, 381] width 348 height 11
drag, startPoint x: 205, startPoint y: 379, endPoint x: 198, endPoint y: 278, distance: 100.7
click at [198, 278] on section "DISTRIBUTION LIST Saedi Law Group, LLC 3411 Pierce Drive Atlanta, Georgia 30341…" at bounding box center [278, 561] width 494 height 639
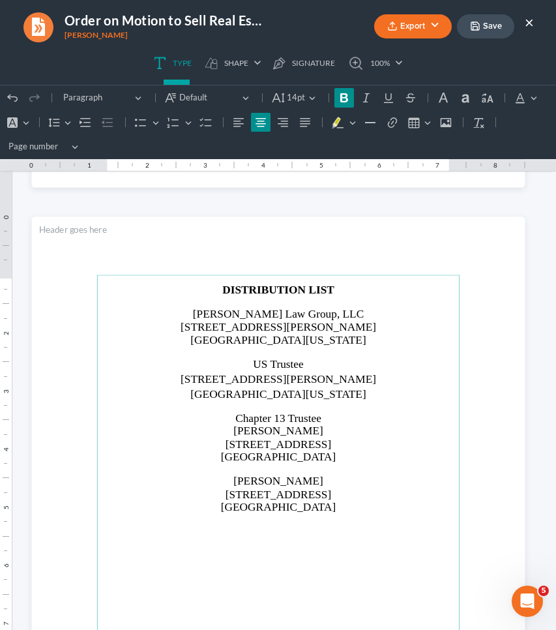
scroll to position [1325, 0]
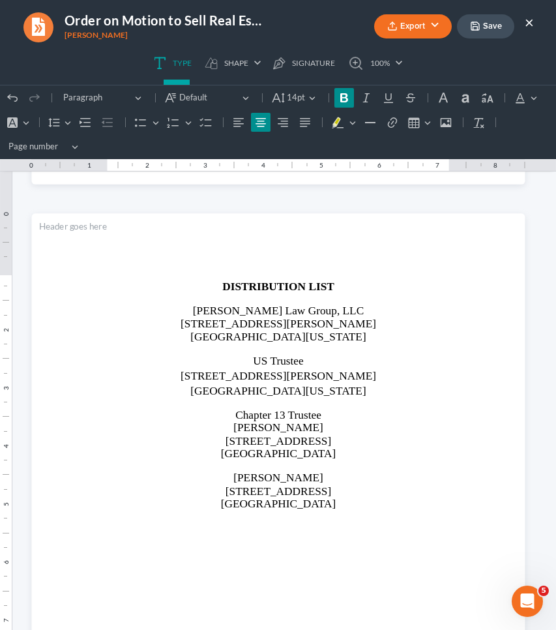
click at [487, 23] on button "Save" at bounding box center [485, 26] width 57 height 24
click at [435, 24] on button "Export" at bounding box center [413, 26] width 78 height 24
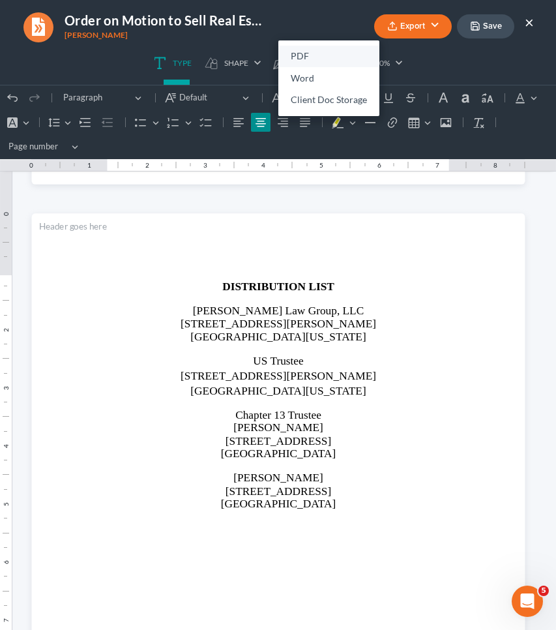
click at [338, 52] on link "PDF" at bounding box center [328, 57] width 101 height 22
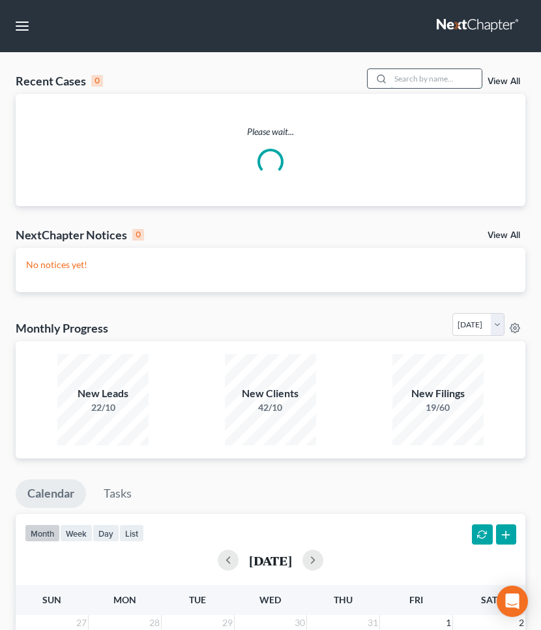
click at [443, 77] on input "search" at bounding box center [436, 78] width 91 height 19
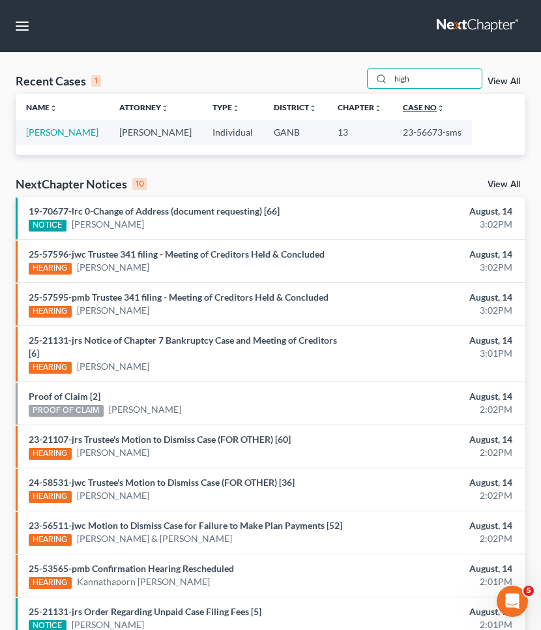
type input "high"
drag, startPoint x: 386, startPoint y: 104, endPoint x: 85, endPoint y: 132, distance: 302.7
click at [85, 132] on link "[PERSON_NAME]" at bounding box center [62, 132] width 72 height 11
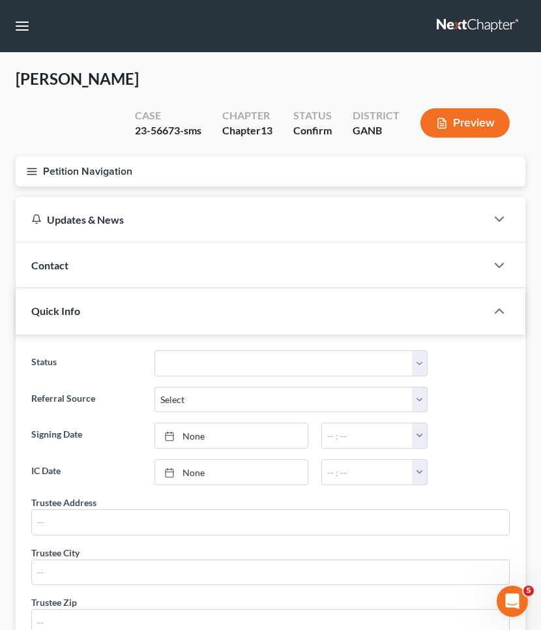
click at [86, 170] on button "Petition Navigation" at bounding box center [271, 172] width 510 height 30
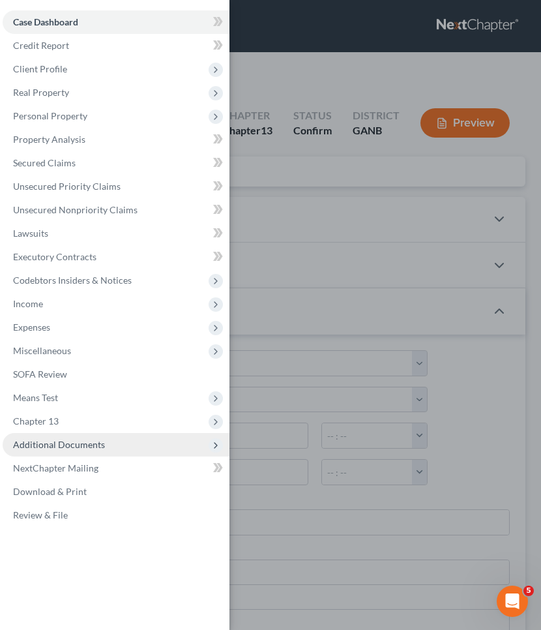
click at [97, 449] on span "Additional Documents" at bounding box center [59, 444] width 92 height 11
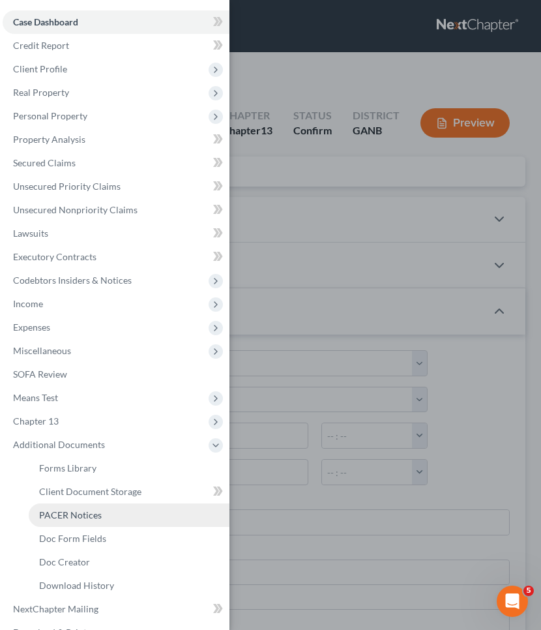
click at [92, 518] on span "PACER Notices" at bounding box center [70, 514] width 63 height 11
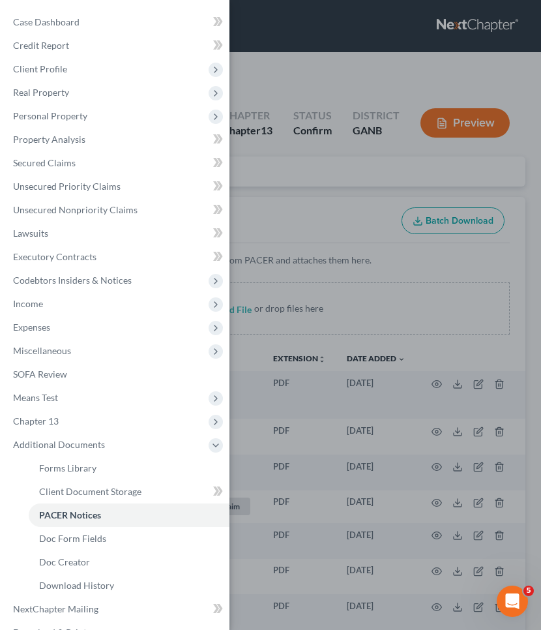
click at [341, 88] on div "Case Dashboard Payments Invoices Payments Payments Credit Report Client Profile" at bounding box center [270, 315] width 541 height 630
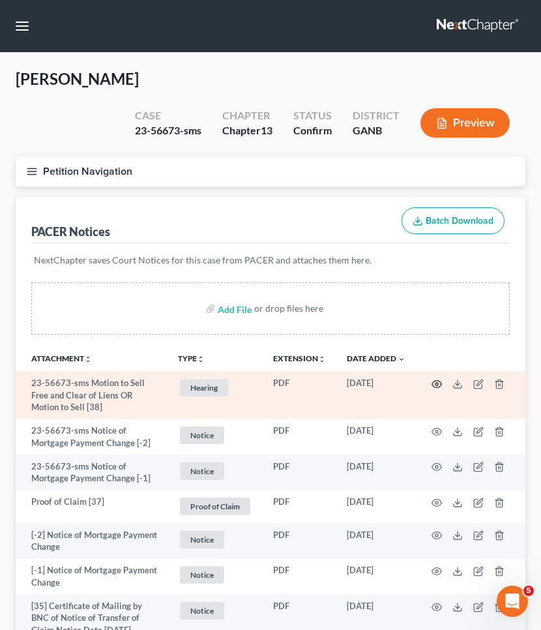
click at [436, 384] on icon "button" at bounding box center [437, 384] width 10 height 10
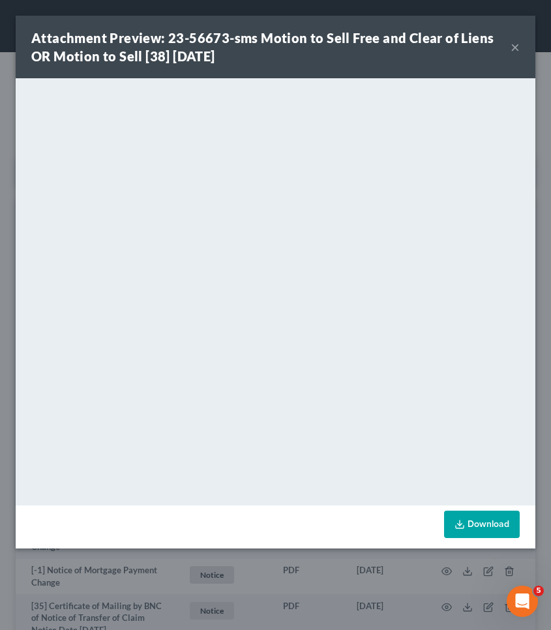
click at [515, 42] on button "×" at bounding box center [515, 47] width 9 height 16
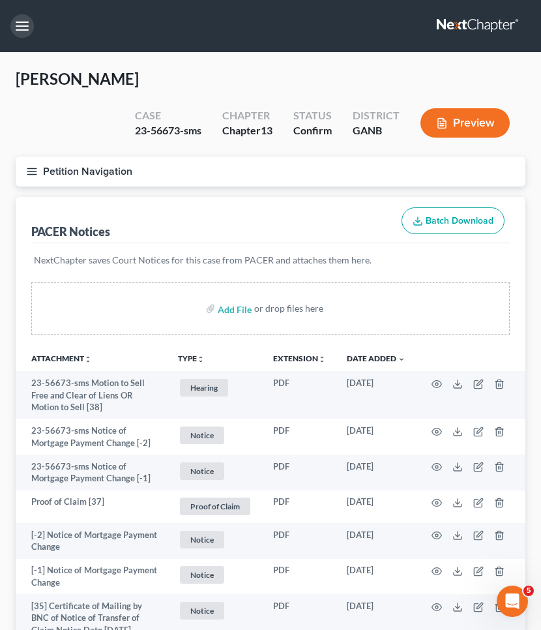
click at [23, 27] on button "button" at bounding box center [21, 25] width 23 height 23
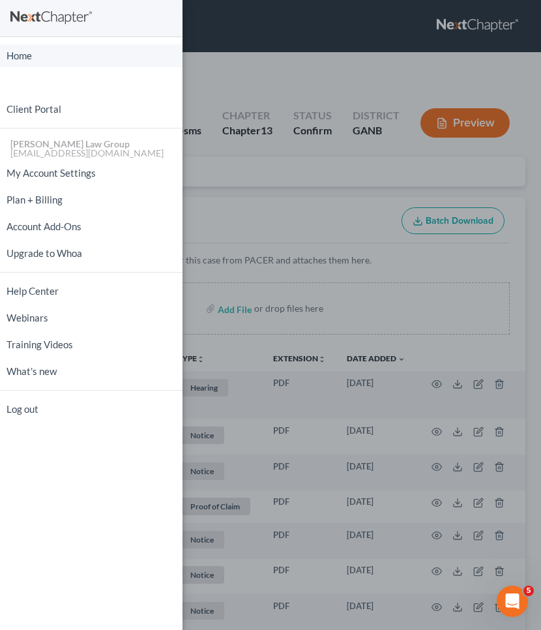
click at [28, 55] on link "Home" at bounding box center [91, 55] width 183 height 23
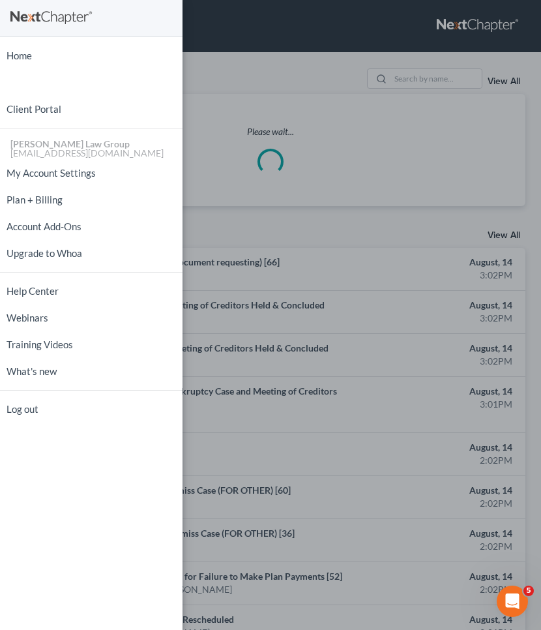
click at [269, 86] on div "Home New Case Client Portal [PERSON_NAME] Law Group [EMAIL_ADDRESS][DOMAIN_NAME…" at bounding box center [270, 315] width 541 height 630
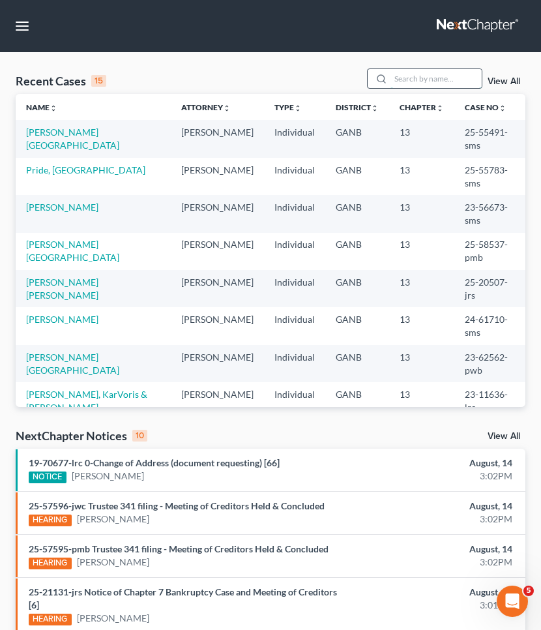
click at [434, 71] on input "search" at bounding box center [436, 78] width 91 height 19
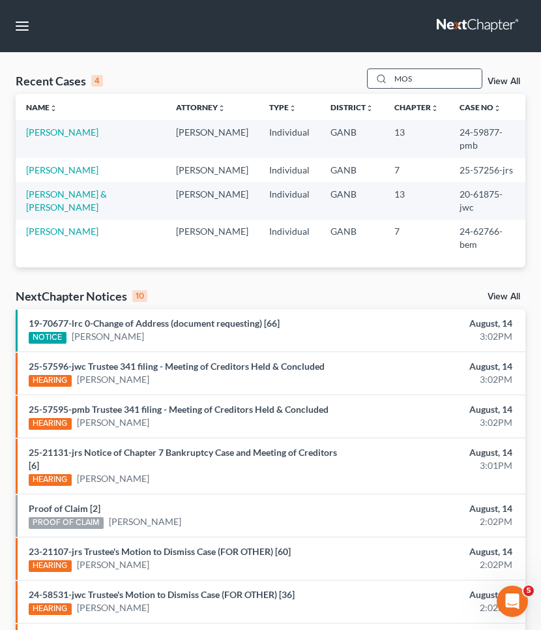
drag, startPoint x: 0, startPoint y: 371, endPoint x: 426, endPoint y: 78, distance: 516.8
click at [426, 78] on input "MOS" at bounding box center [436, 78] width 91 height 19
type input "\"
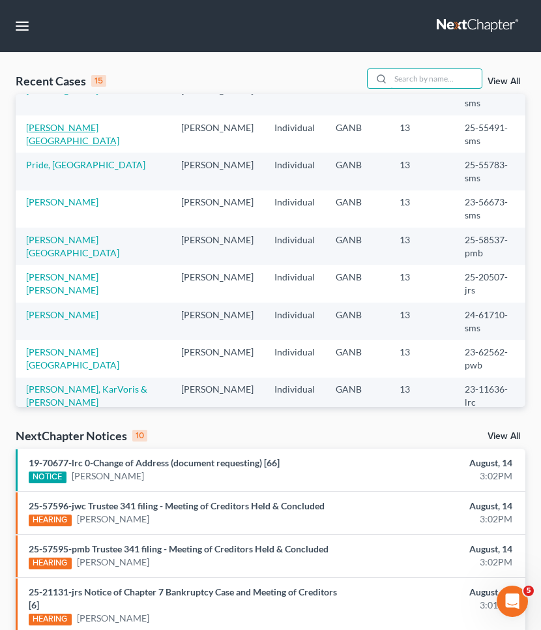
scroll to position [43, 0]
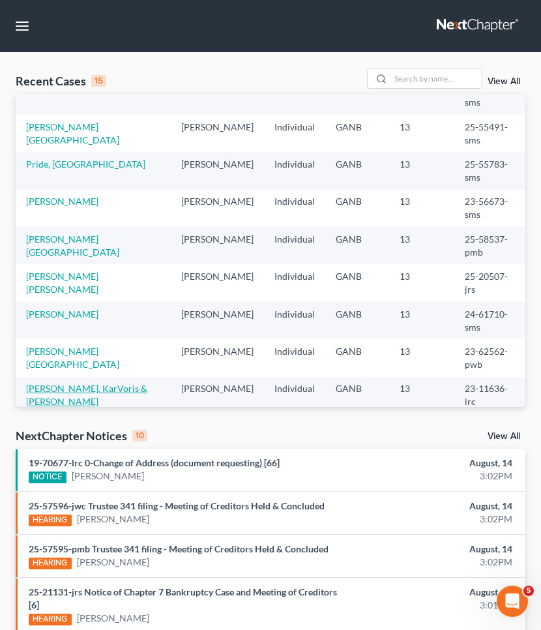
click at [98, 383] on link "[PERSON_NAME], KarVoris & [PERSON_NAME]" at bounding box center [86, 395] width 121 height 24
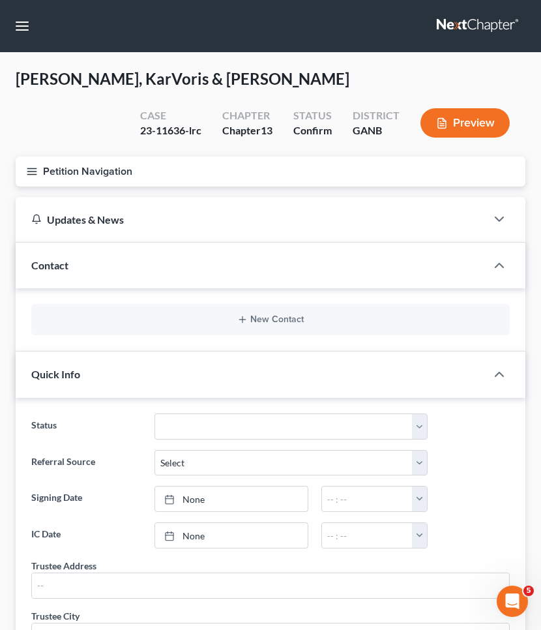
scroll to position [11, 0]
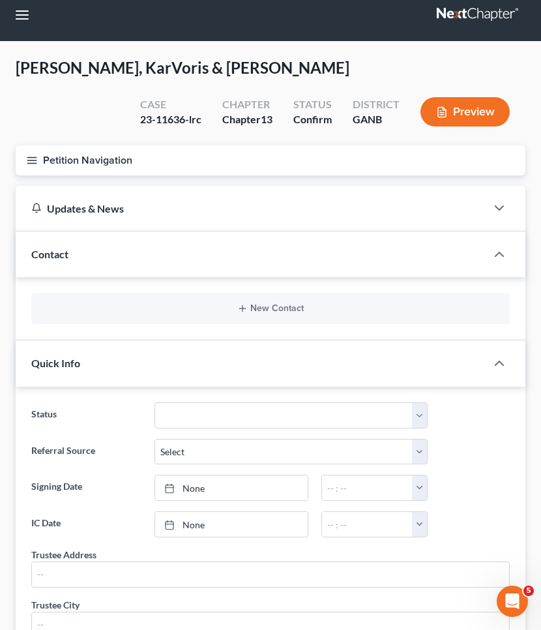
click at [68, 161] on button "Petition Navigation" at bounding box center [271, 160] width 510 height 30
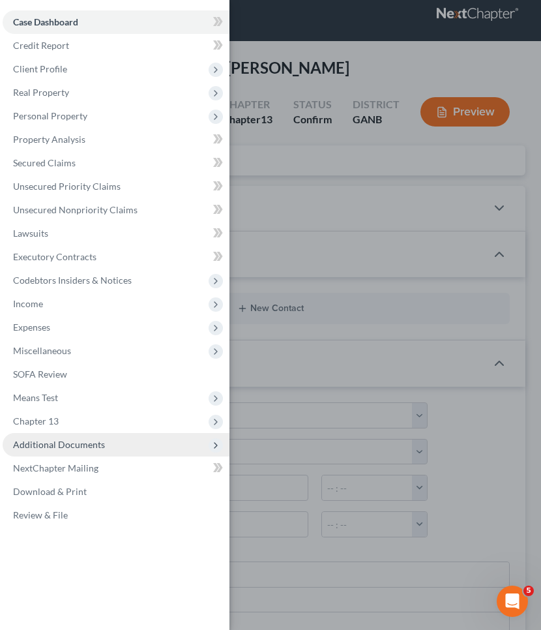
click at [70, 454] on span "Additional Documents" at bounding box center [116, 444] width 227 height 23
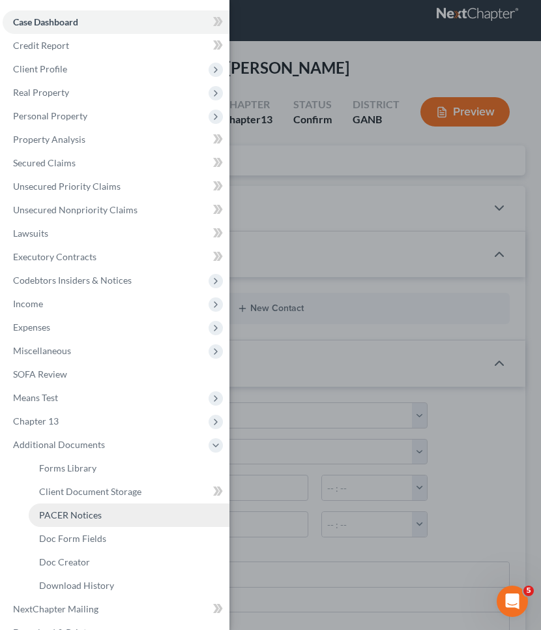
click at [78, 521] on link "PACER Notices" at bounding box center [129, 514] width 201 height 23
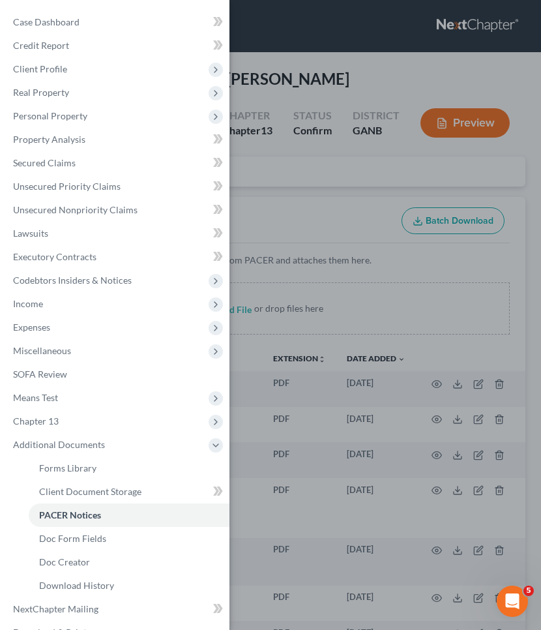
click at [284, 243] on div "Case Dashboard Payments Invoices Payments Payments Credit Report Client Profile" at bounding box center [270, 315] width 541 height 630
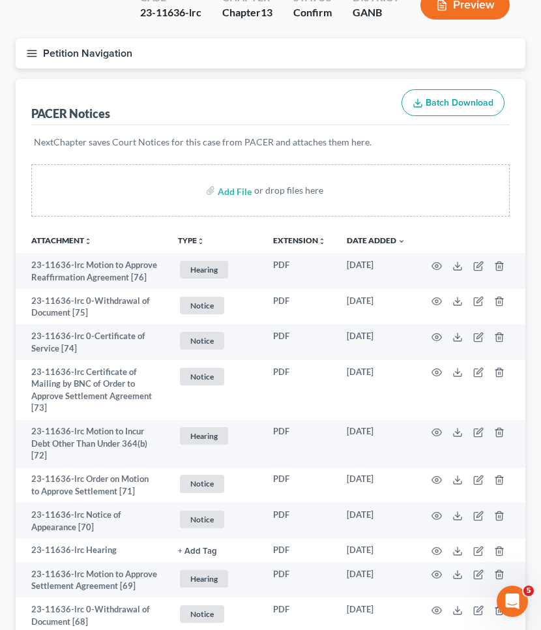
scroll to position [127, 0]
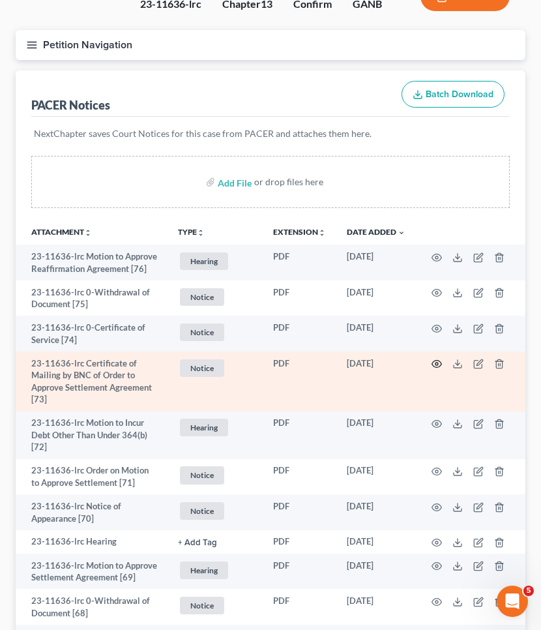
click at [438, 360] on icon "button" at bounding box center [437, 364] width 10 height 10
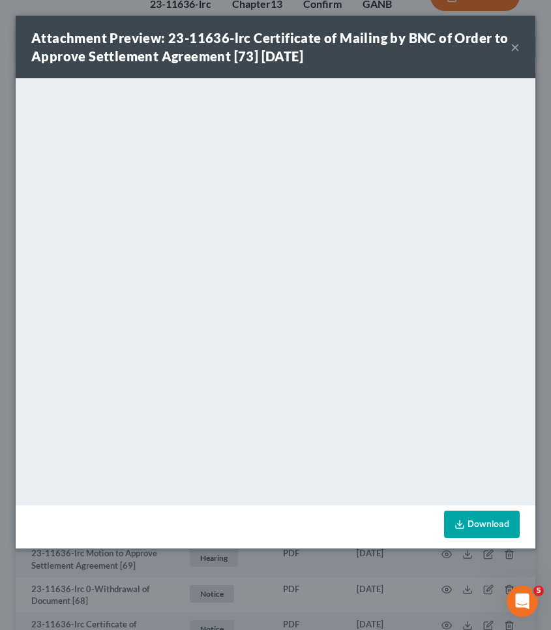
click at [516, 42] on button "×" at bounding box center [515, 47] width 9 height 16
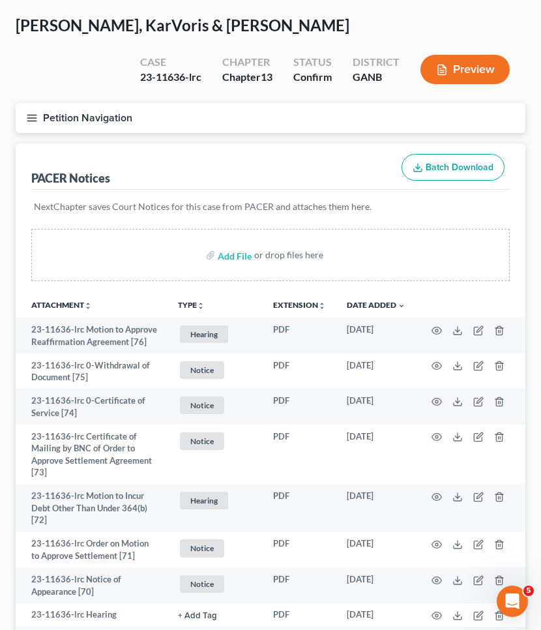
scroll to position [41, 0]
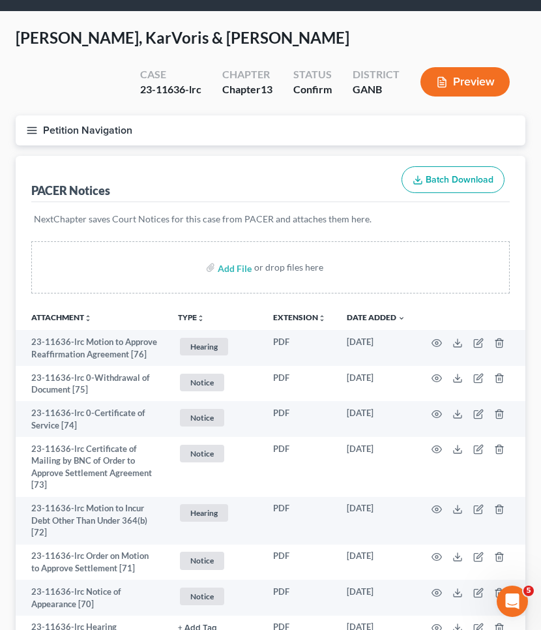
click at [111, 131] on button "Petition Navigation" at bounding box center [271, 130] width 510 height 30
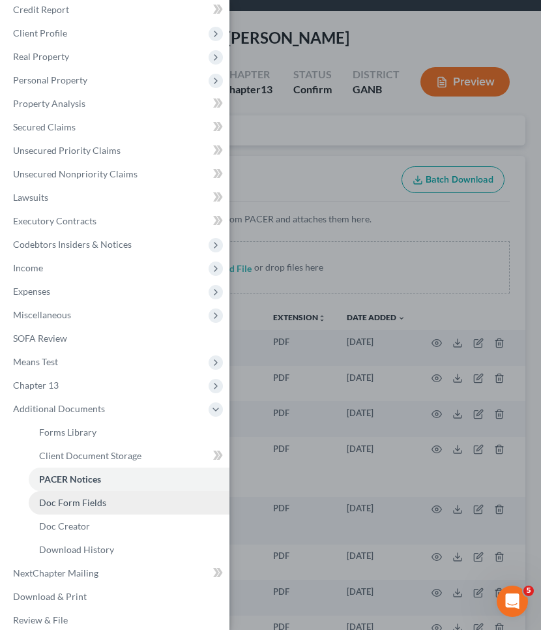
scroll to position [38, 0]
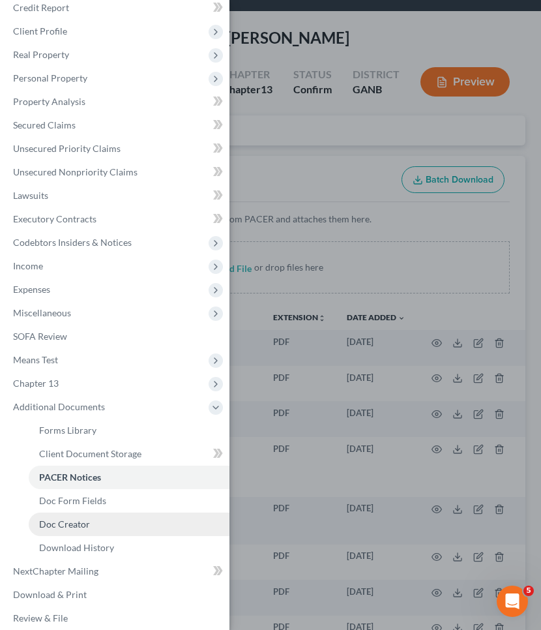
click at [123, 522] on link "Doc Creator" at bounding box center [129, 524] width 201 height 23
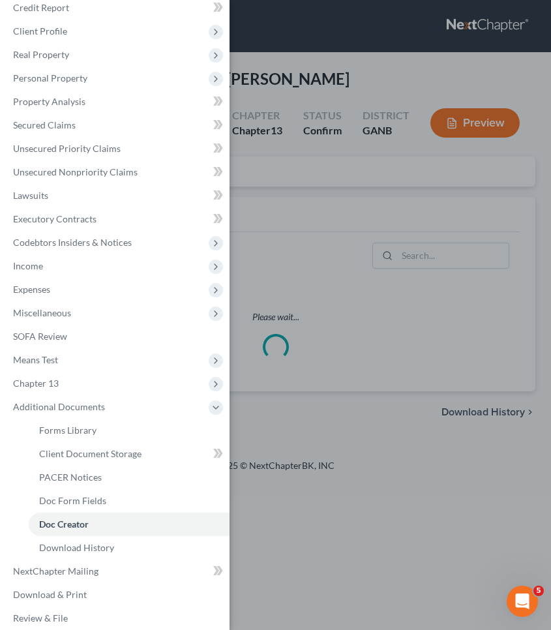
click at [370, 257] on div "Case Dashboard Payments Invoices Payments Payments Credit Report Client Profile" at bounding box center [275, 315] width 551 height 630
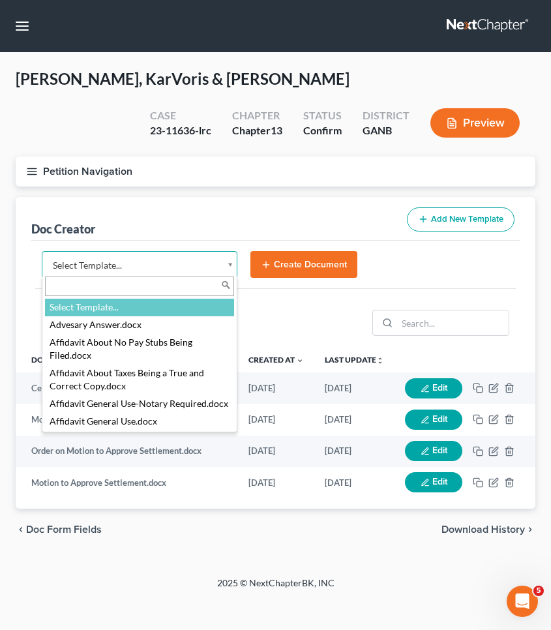
click at [183, 269] on body "Home New Case Client Portal [PERSON_NAME] Law Group [EMAIL_ADDRESS][DOMAIN_NAME…" at bounding box center [275, 315] width 551 height 630
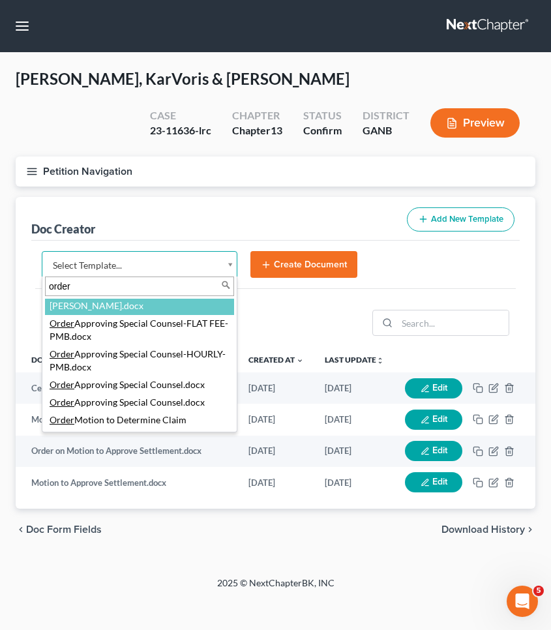
scroll to position [102, 0]
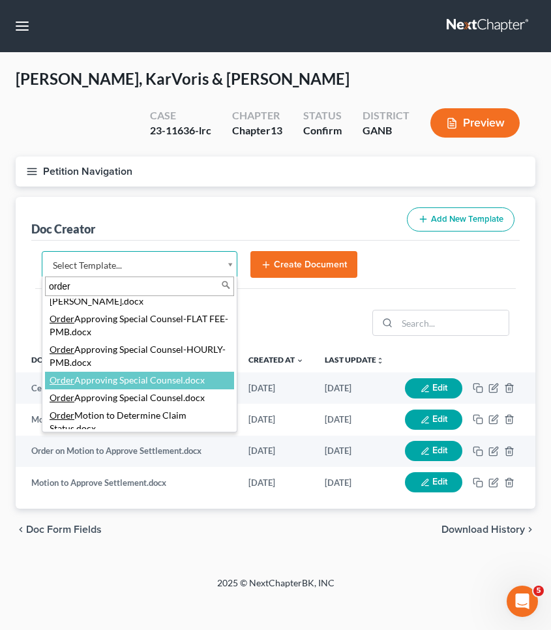
type input "order"
select select "111906"
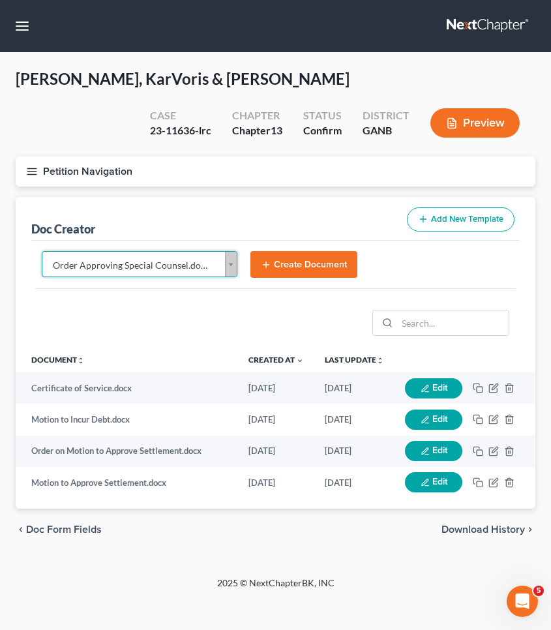
click at [308, 271] on button "Create Document" at bounding box center [303, 264] width 107 height 27
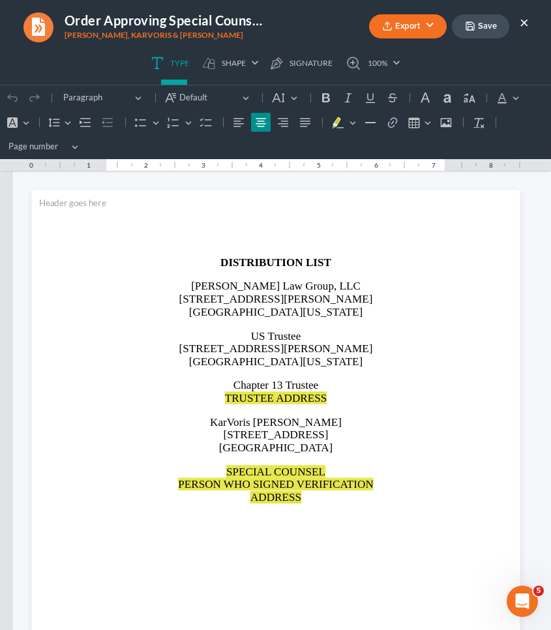
scroll to position [2050, 0]
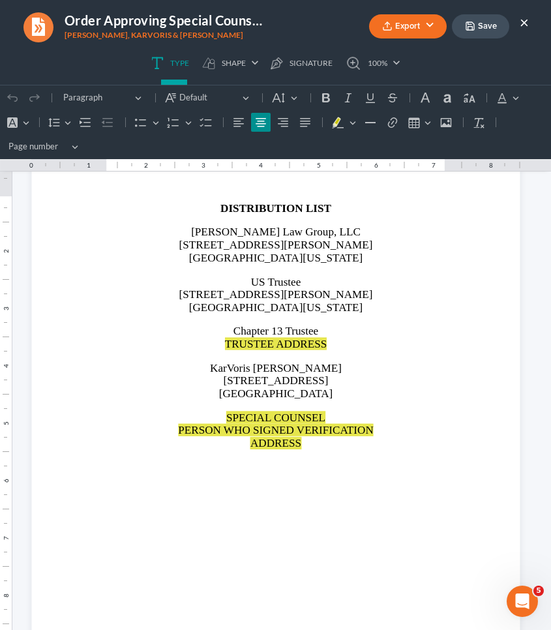
click at [528, 21] on button "×" at bounding box center [524, 22] width 9 height 16
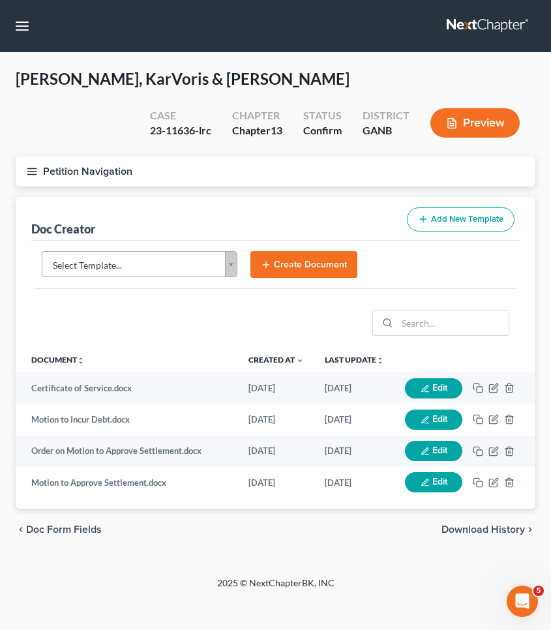
click at [220, 265] on body "Home New Case Client Portal [PERSON_NAME] Law Group [EMAIL_ADDRESS][DOMAIN_NAME…" at bounding box center [275, 315] width 551 height 630
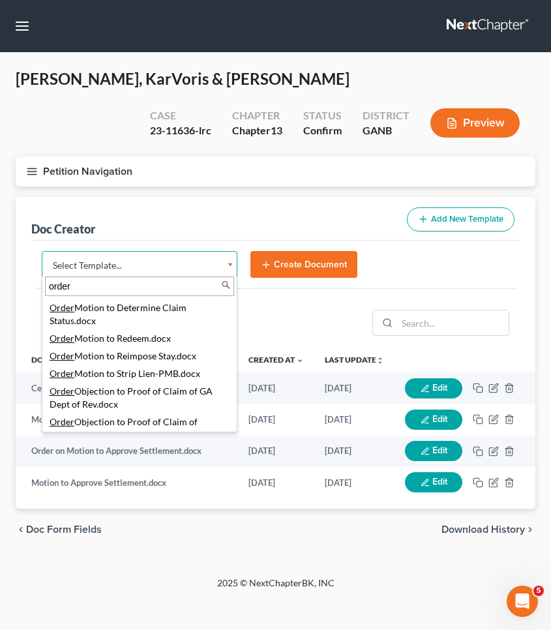
scroll to position [211, 0]
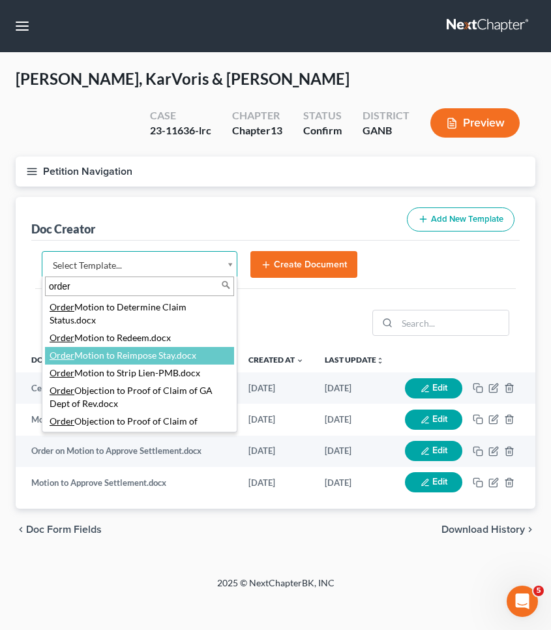
type input "order"
select select "111924"
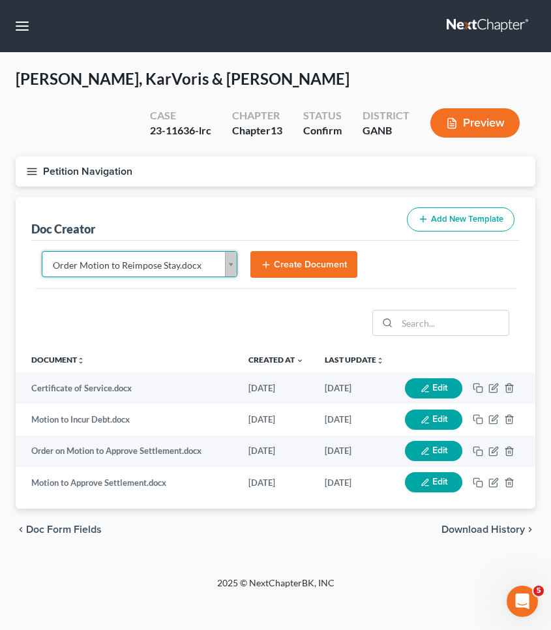
click at [285, 260] on button "Create Document" at bounding box center [303, 264] width 107 height 27
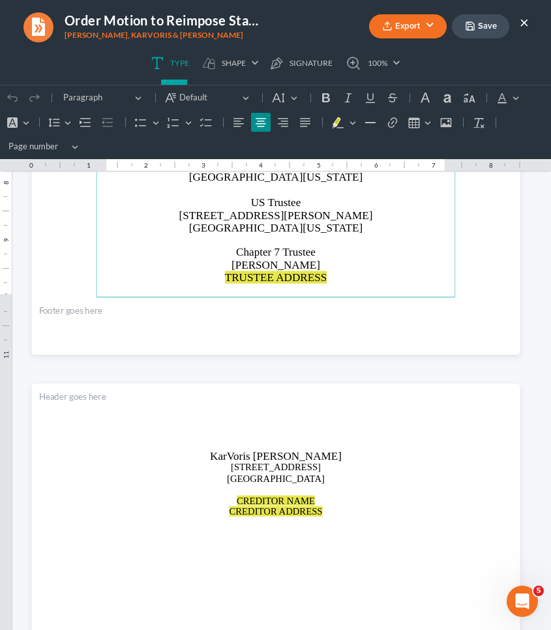
scroll to position [1797, 0]
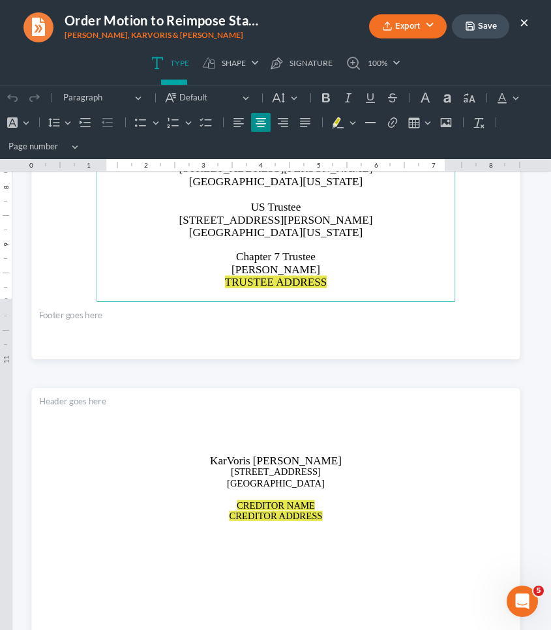
click at [527, 26] on button "×" at bounding box center [524, 22] width 9 height 16
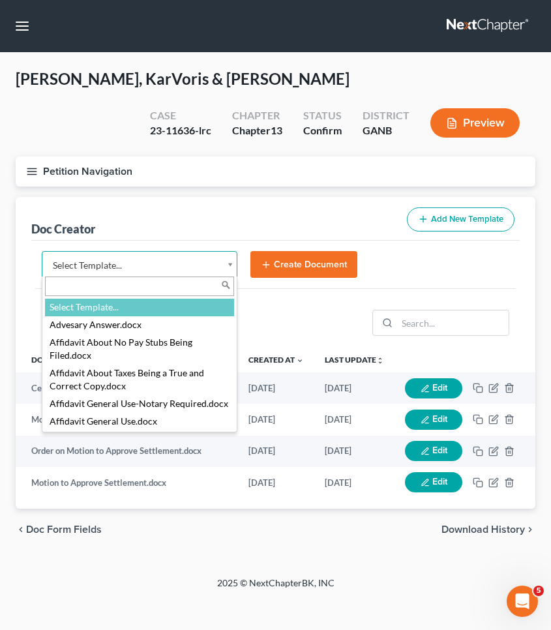
click at [173, 266] on body "Home New Case Client Portal [PERSON_NAME] Law Group [EMAIL_ADDRESS][DOMAIN_NAME…" at bounding box center [275, 315] width 551 height 630
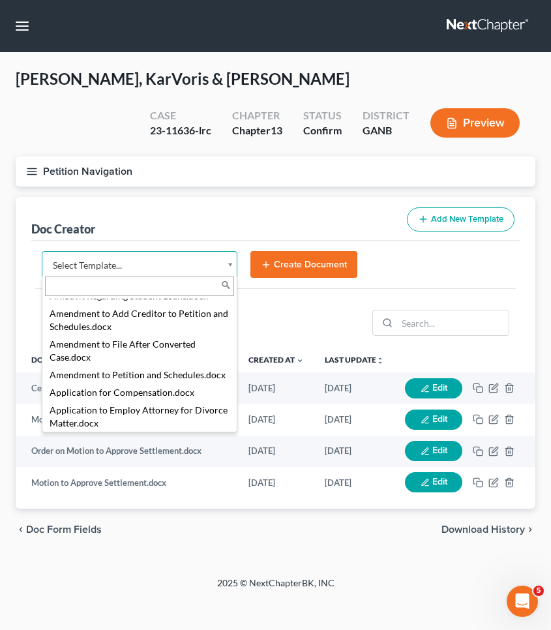
scroll to position [192, 0]
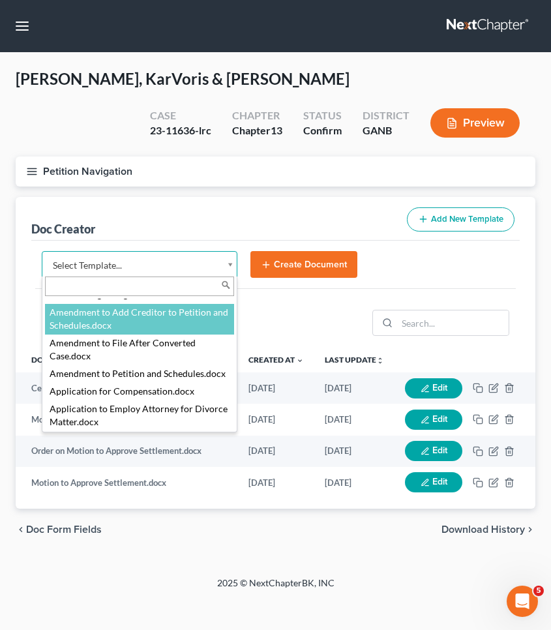
select select "111529"
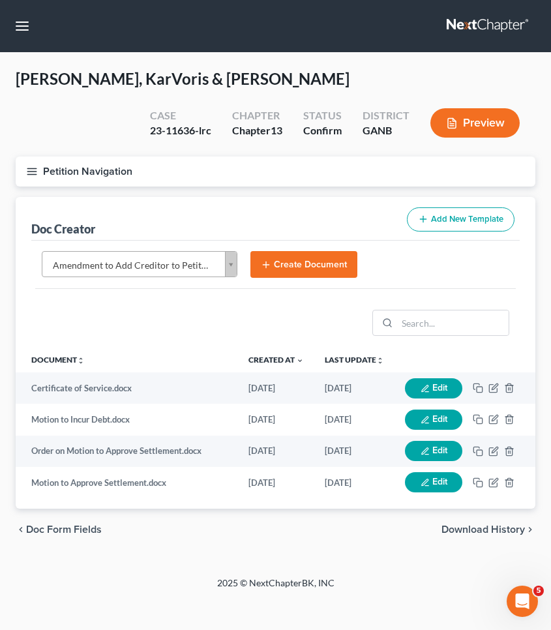
click at [280, 269] on button "Create Document" at bounding box center [303, 264] width 107 height 27
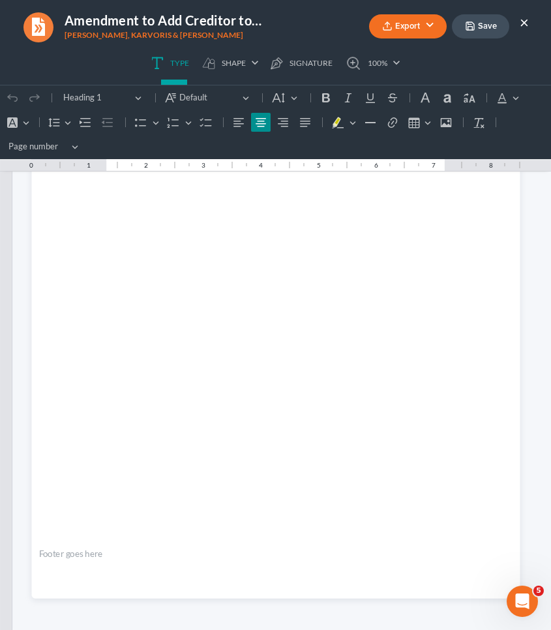
scroll to position [2880, 0]
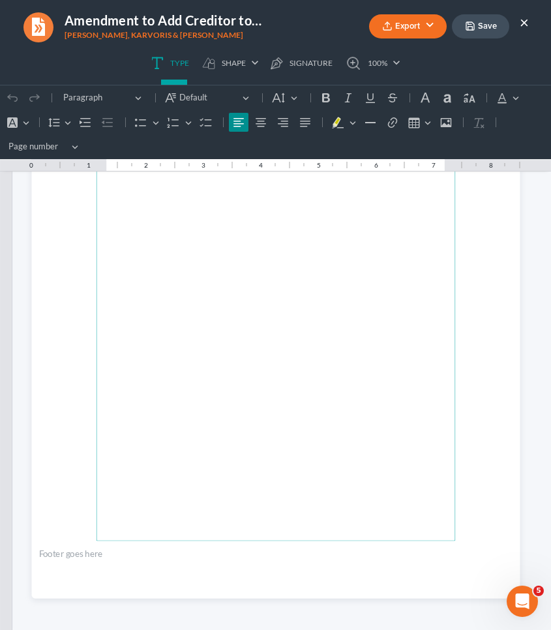
click at [527, 22] on button "×" at bounding box center [524, 22] width 9 height 16
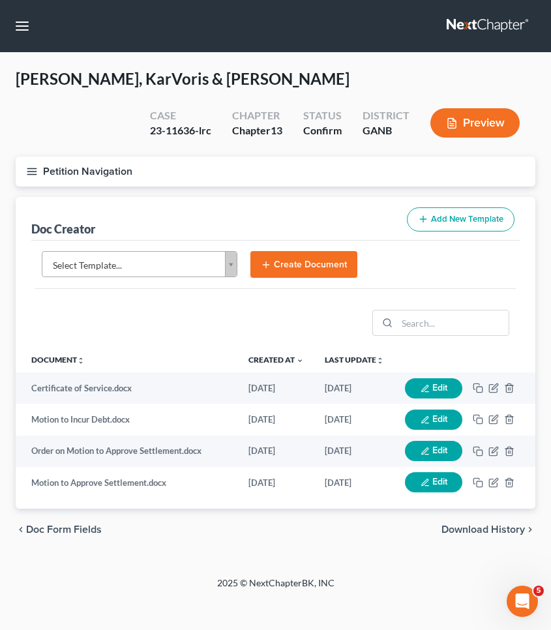
click at [205, 257] on body "Home New Case Client Portal [PERSON_NAME] Law Group [EMAIL_ADDRESS][DOMAIN_NAME…" at bounding box center [275, 315] width 551 height 630
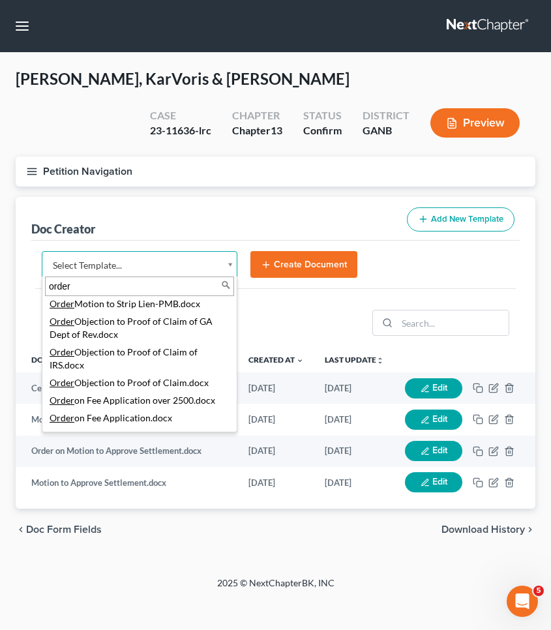
scroll to position [280, 0]
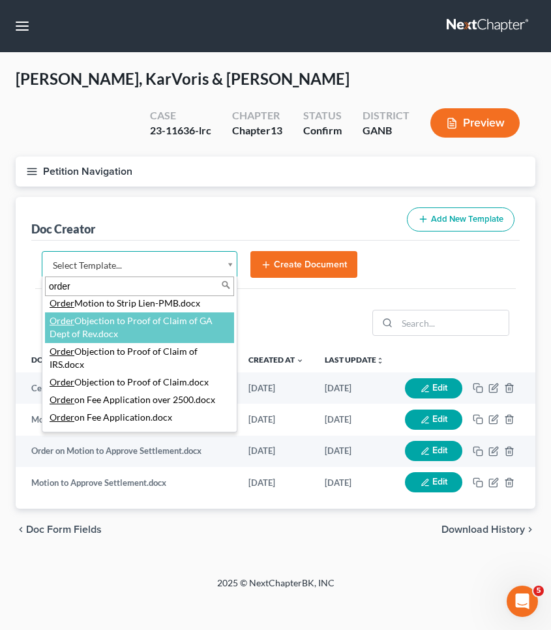
type input "order"
select select "111901"
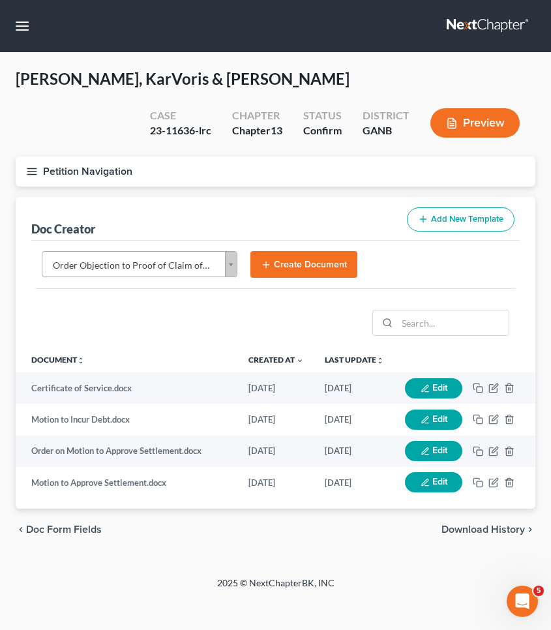
click at [299, 259] on button "Create Document" at bounding box center [303, 264] width 107 height 27
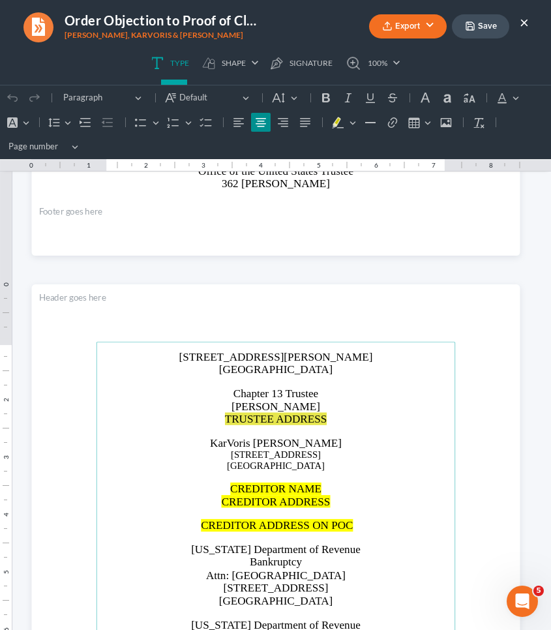
scroll to position [1828, 0]
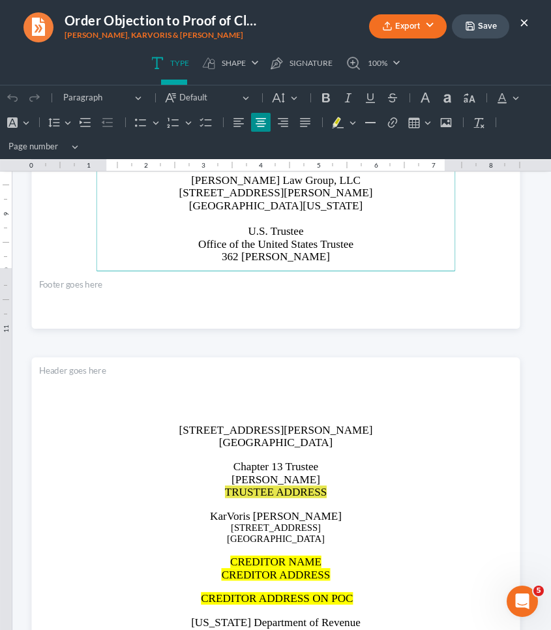
click at [528, 21] on button "×" at bounding box center [524, 22] width 9 height 16
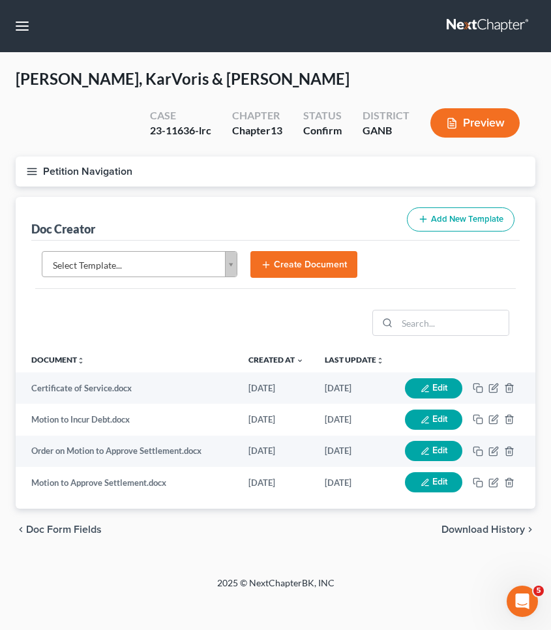
click at [203, 262] on body "Home New Case Client Portal [PERSON_NAME] Law Group [EMAIL_ADDRESS][DOMAIN_NAME…" at bounding box center [275, 315] width 551 height 630
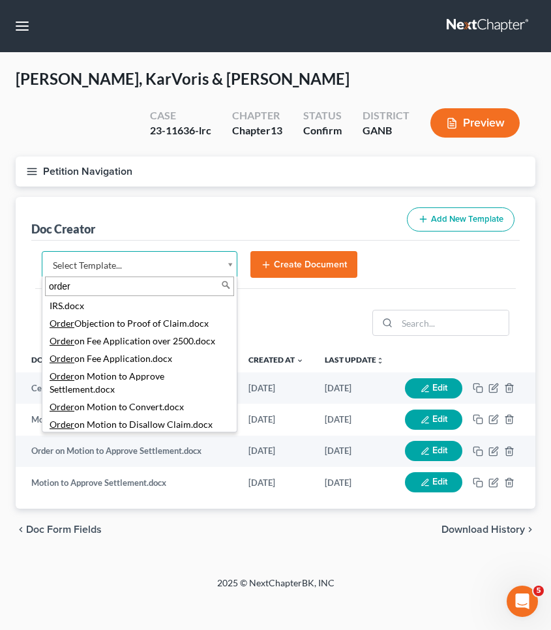
scroll to position [340, 0]
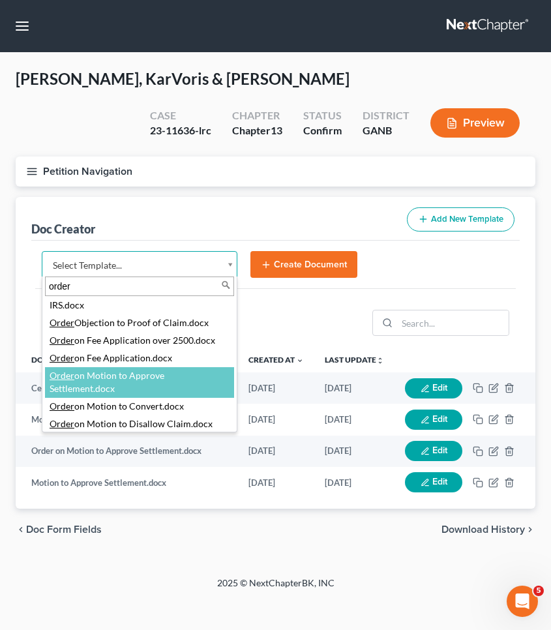
type input "order"
select select "111911"
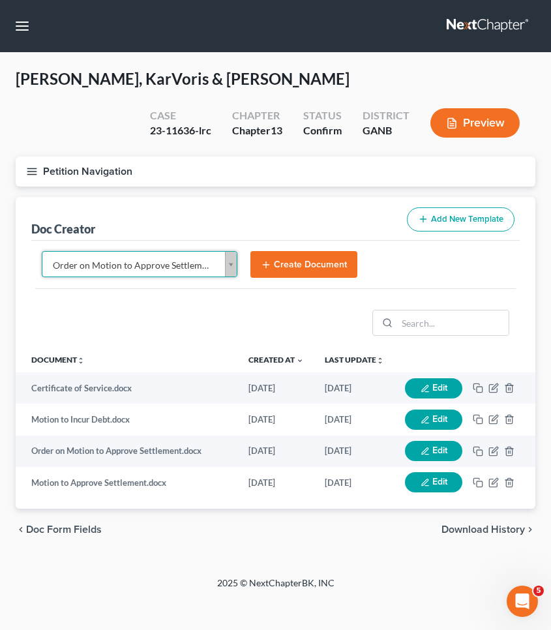
click at [298, 265] on button "Create Document" at bounding box center [303, 264] width 107 height 27
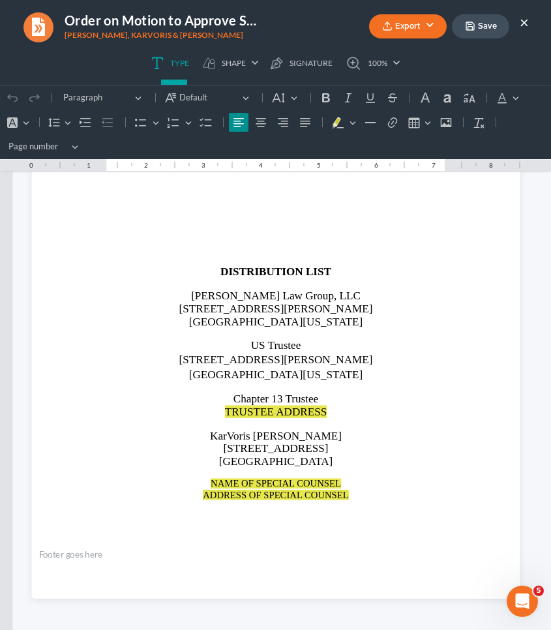
scroll to position [1558, 0]
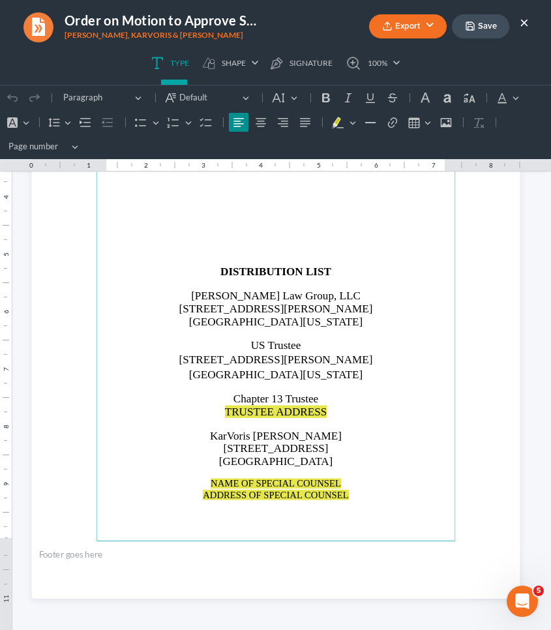
click at [526, 22] on button "×" at bounding box center [524, 22] width 9 height 16
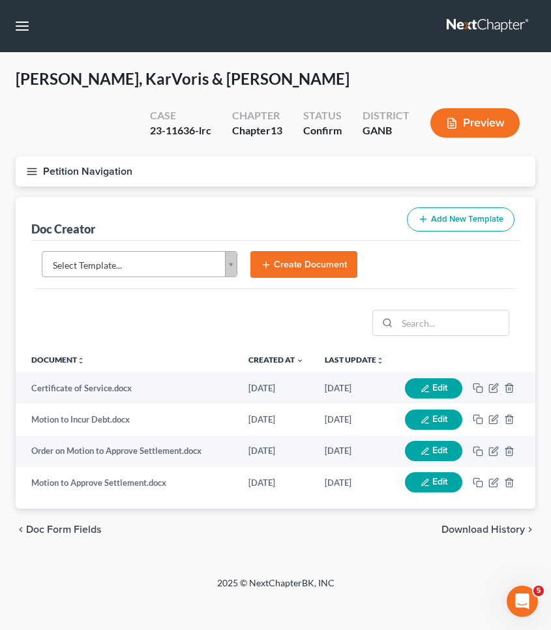
click at [199, 270] on body "Home New Case Client Portal [PERSON_NAME] Law Group [EMAIL_ADDRESS][DOMAIN_NAME…" at bounding box center [275, 315] width 551 height 630
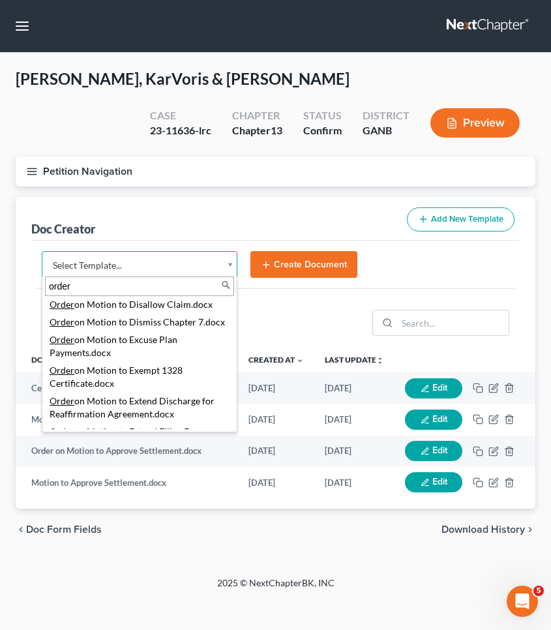
scroll to position [466, 0]
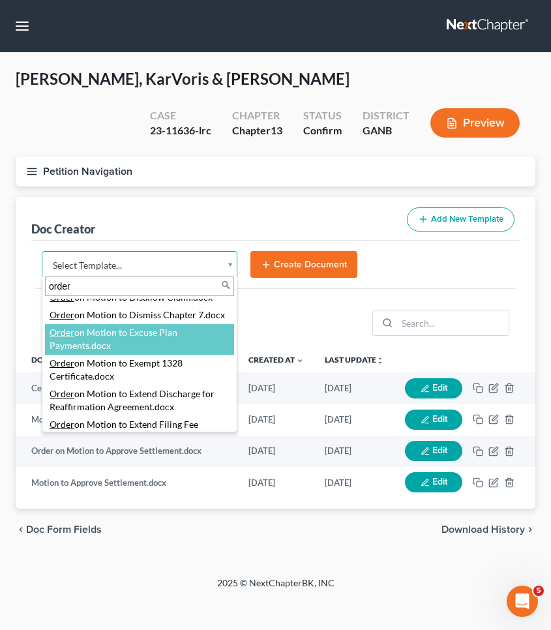
type input "order"
select select "111914"
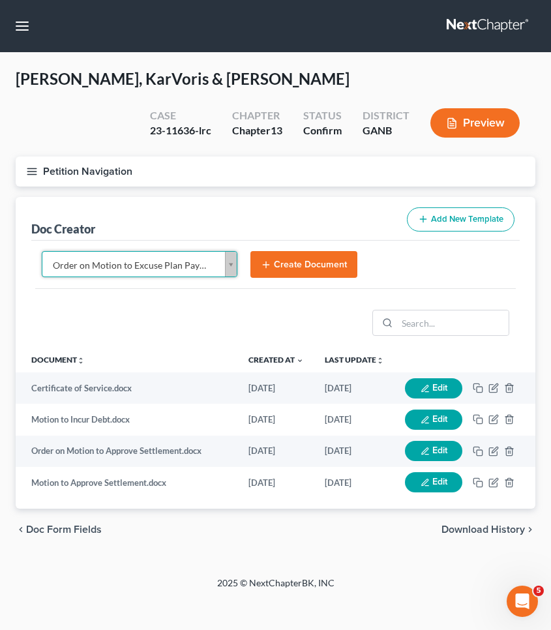
click at [308, 262] on button "Create Document" at bounding box center [303, 264] width 107 height 27
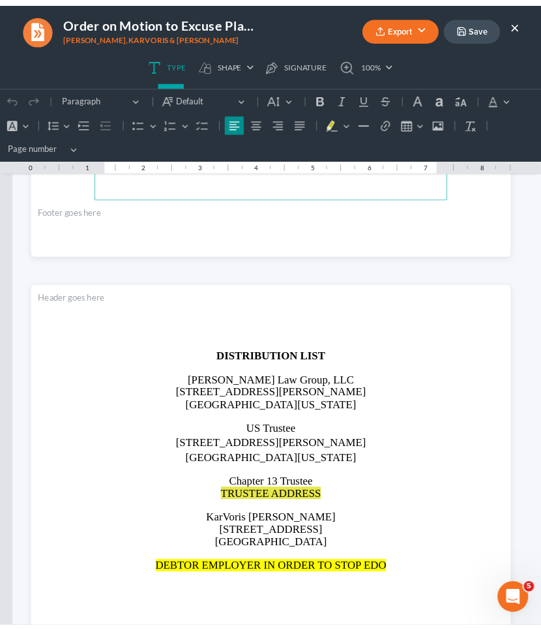
scroll to position [1241, 0]
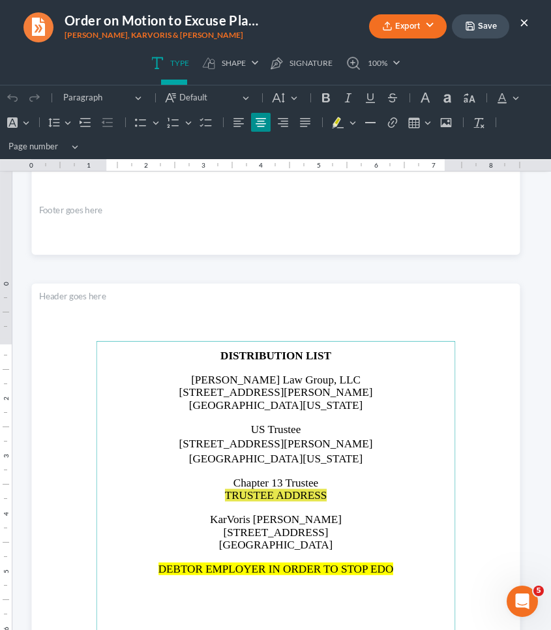
click at [530, 25] on div "Export PDF Word Client Doc Storage Save ×" at bounding box center [409, 26] width 267 height 28
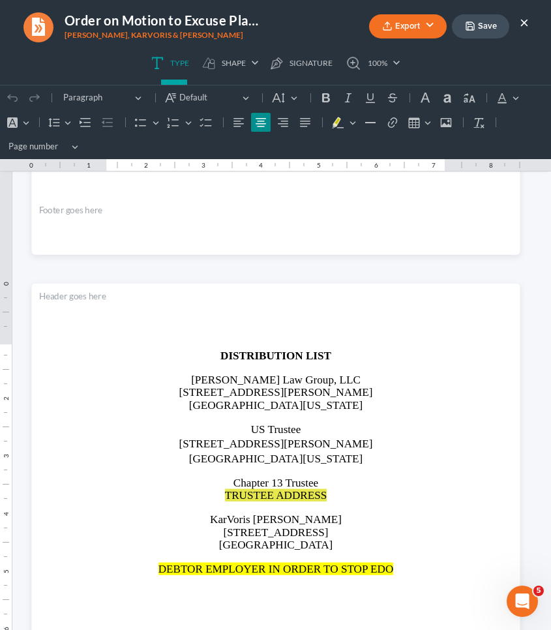
click at [523, 23] on button "×" at bounding box center [524, 22] width 9 height 16
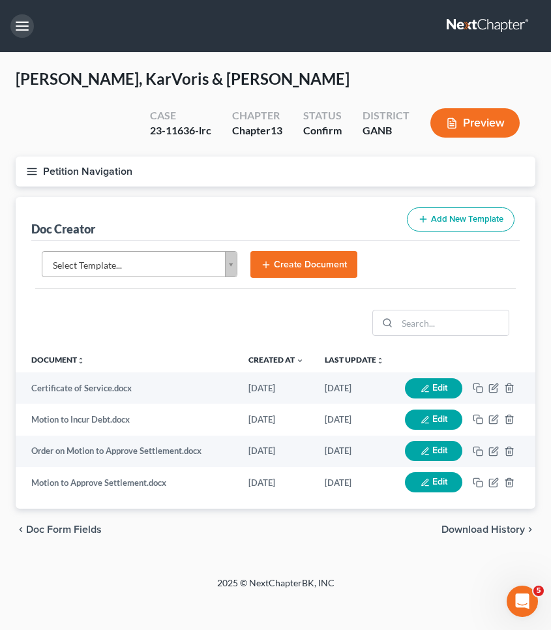
click at [20, 29] on button "button" at bounding box center [21, 25] width 23 height 23
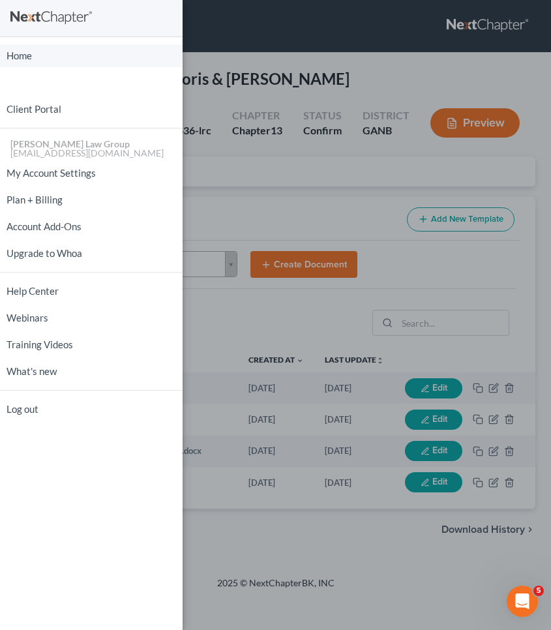
click at [20, 56] on link "Home" at bounding box center [91, 55] width 183 height 23
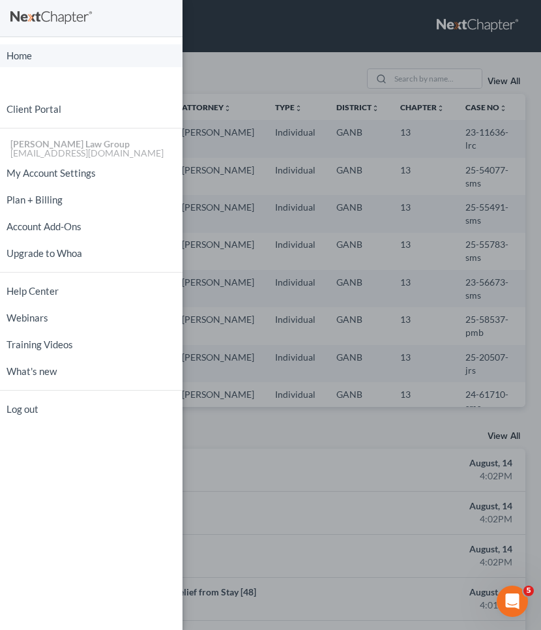
click at [22, 56] on link "Home" at bounding box center [91, 55] width 183 height 23
click at [27, 57] on link "Home" at bounding box center [91, 55] width 183 height 23
click at [309, 44] on div "Home New Case Client Portal [PERSON_NAME] Law Group [EMAIL_ADDRESS][DOMAIN_NAME…" at bounding box center [270, 315] width 541 height 630
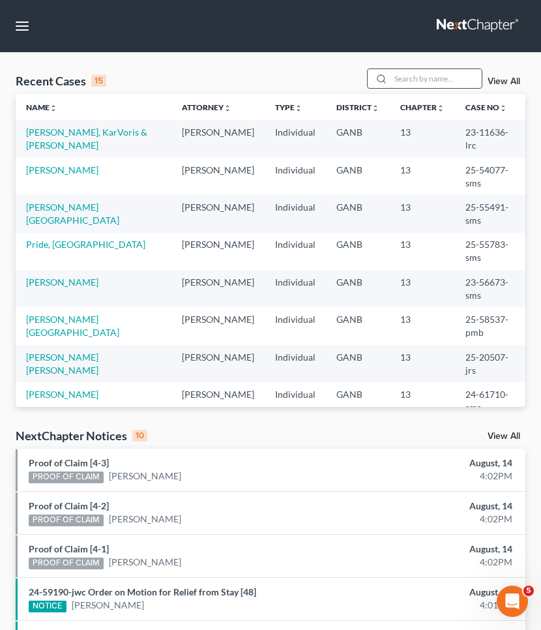
click at [450, 78] on input "search" at bounding box center [436, 78] width 91 height 19
type input "[PERSON_NAME]"
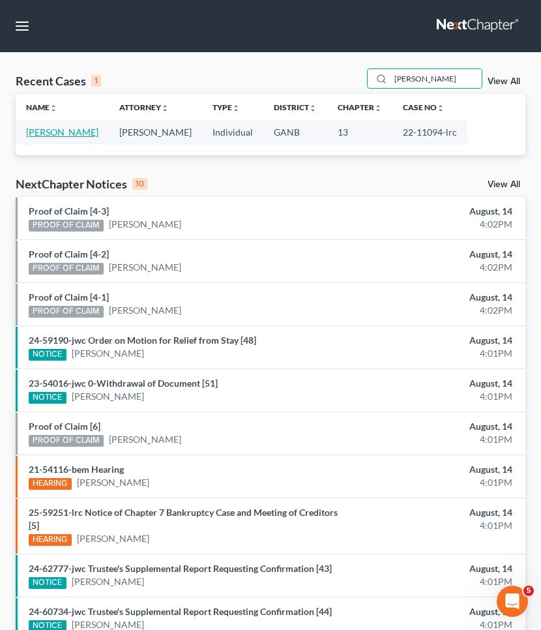
click at [70, 134] on link "[PERSON_NAME]" at bounding box center [62, 132] width 72 height 11
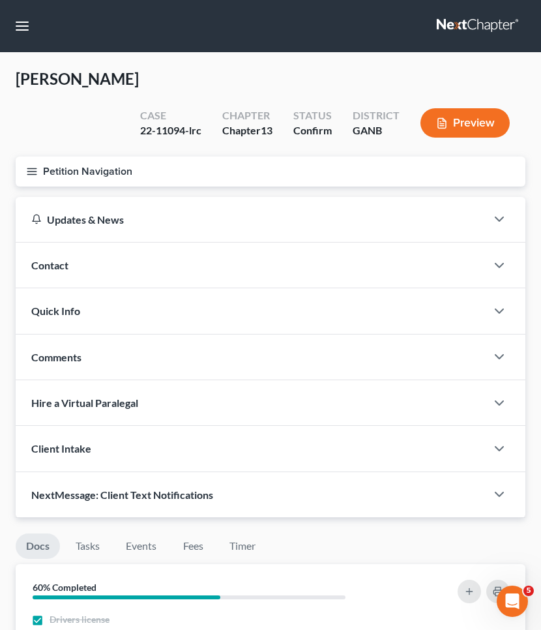
click at [70, 157] on button "Petition Navigation" at bounding box center [271, 172] width 510 height 30
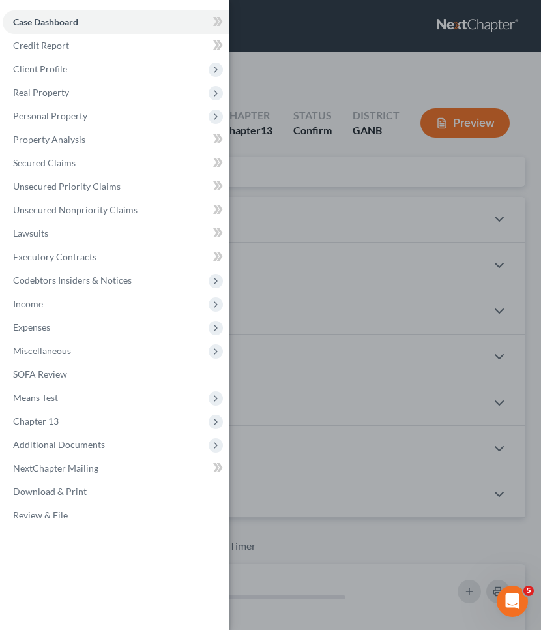
scroll to position [4, 0]
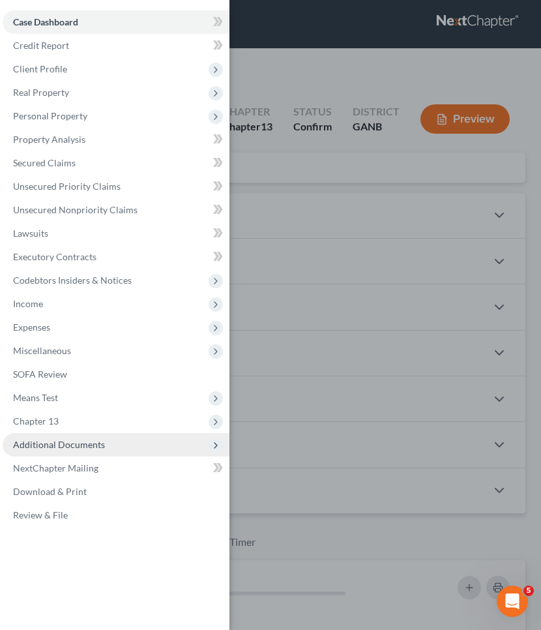
click at [91, 453] on span "Additional Documents" at bounding box center [116, 444] width 227 height 23
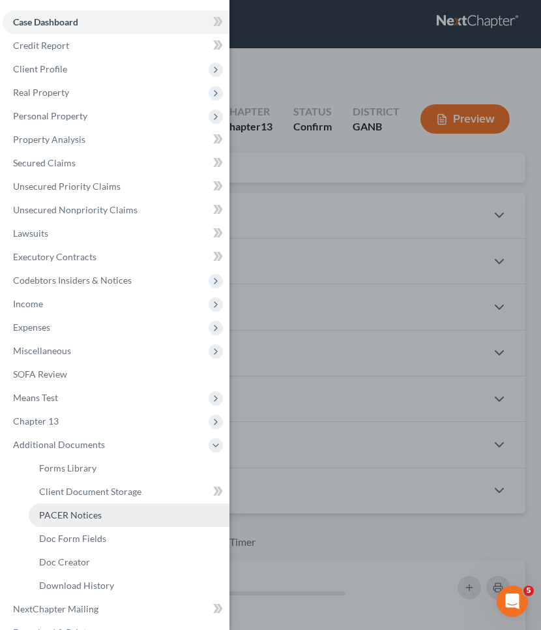
click at [100, 519] on span "PACER Notices" at bounding box center [70, 514] width 63 height 11
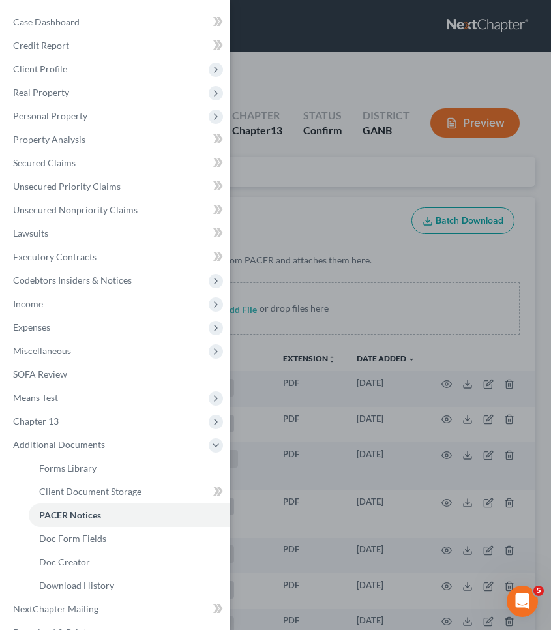
click at [297, 198] on div "Case Dashboard Payments Invoices Payments Payments Credit Report Client Profile" at bounding box center [275, 315] width 551 height 630
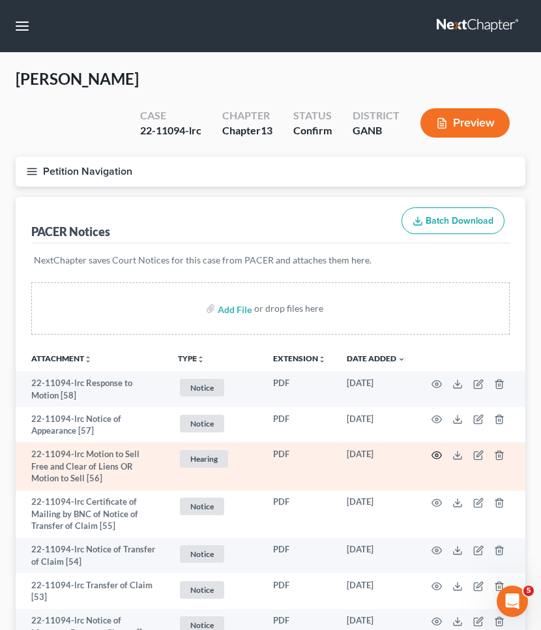
click at [438, 454] on circle "button" at bounding box center [437, 455] width 3 height 3
